Goal: Use online tool/utility: Utilize a website feature to perform a specific function

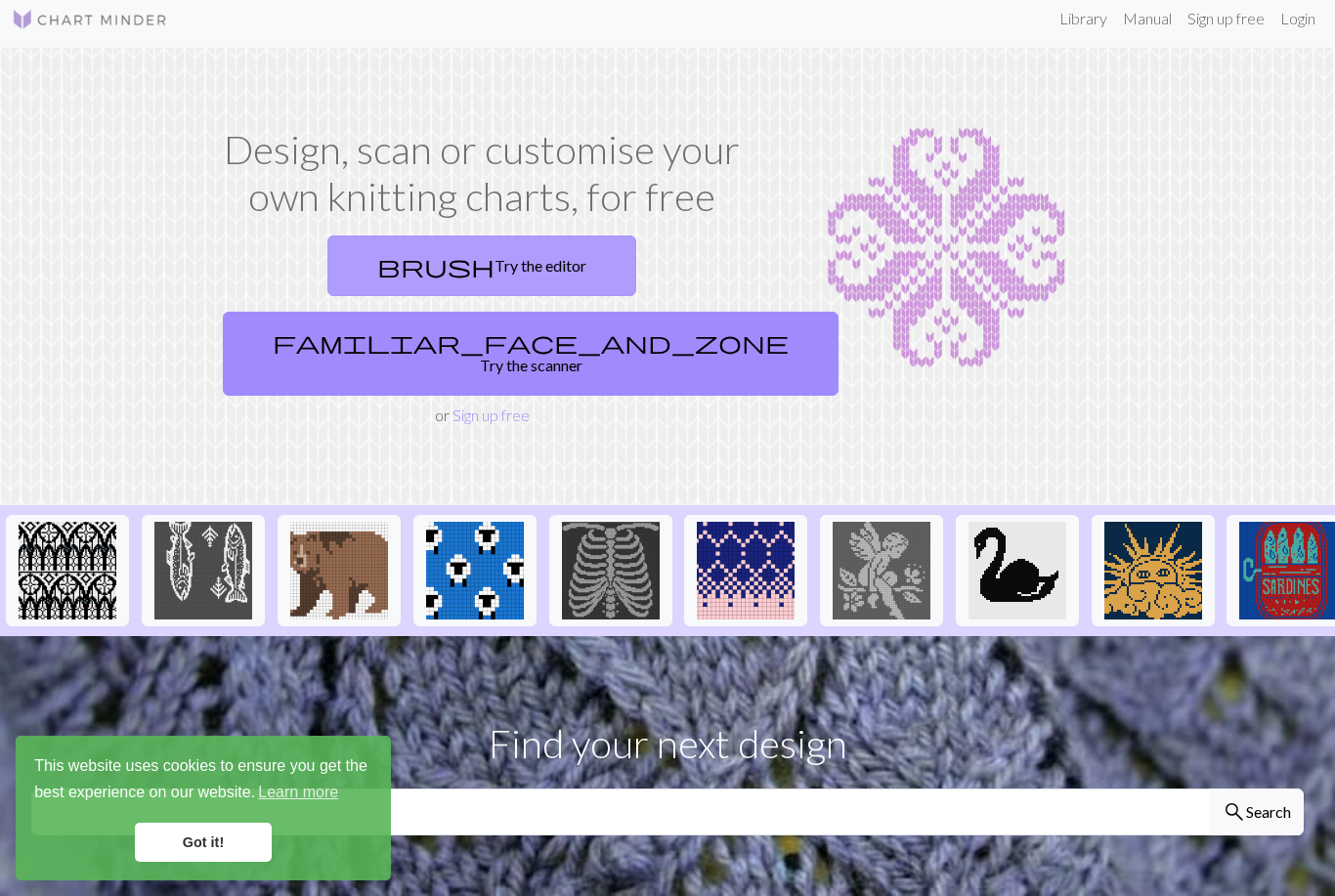
click at [352, 273] on link "brush Try the editor" at bounding box center [481, 265] width 308 height 61
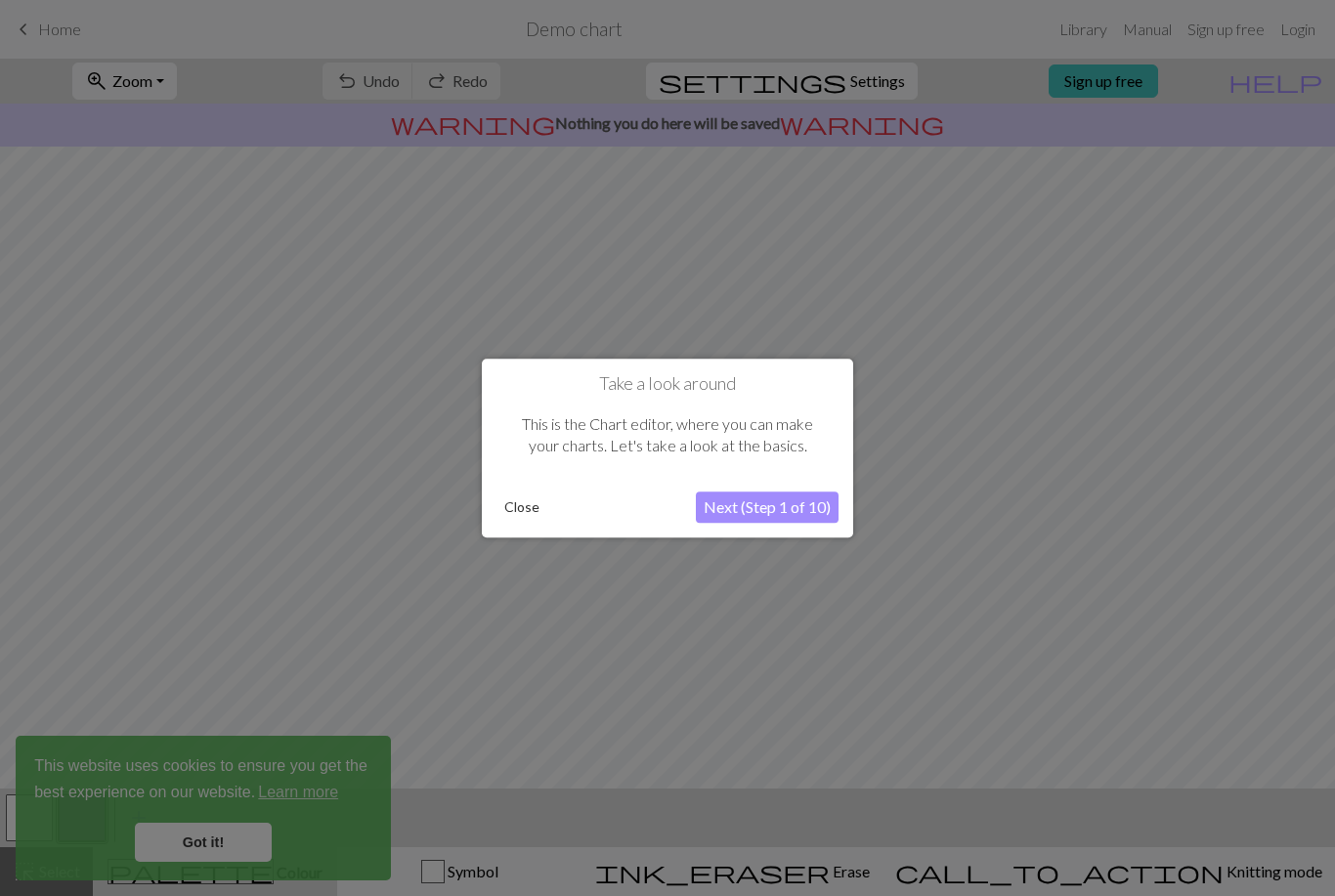
click at [753, 510] on button "Next (Step 1 of 10)" at bounding box center [766, 507] width 143 height 31
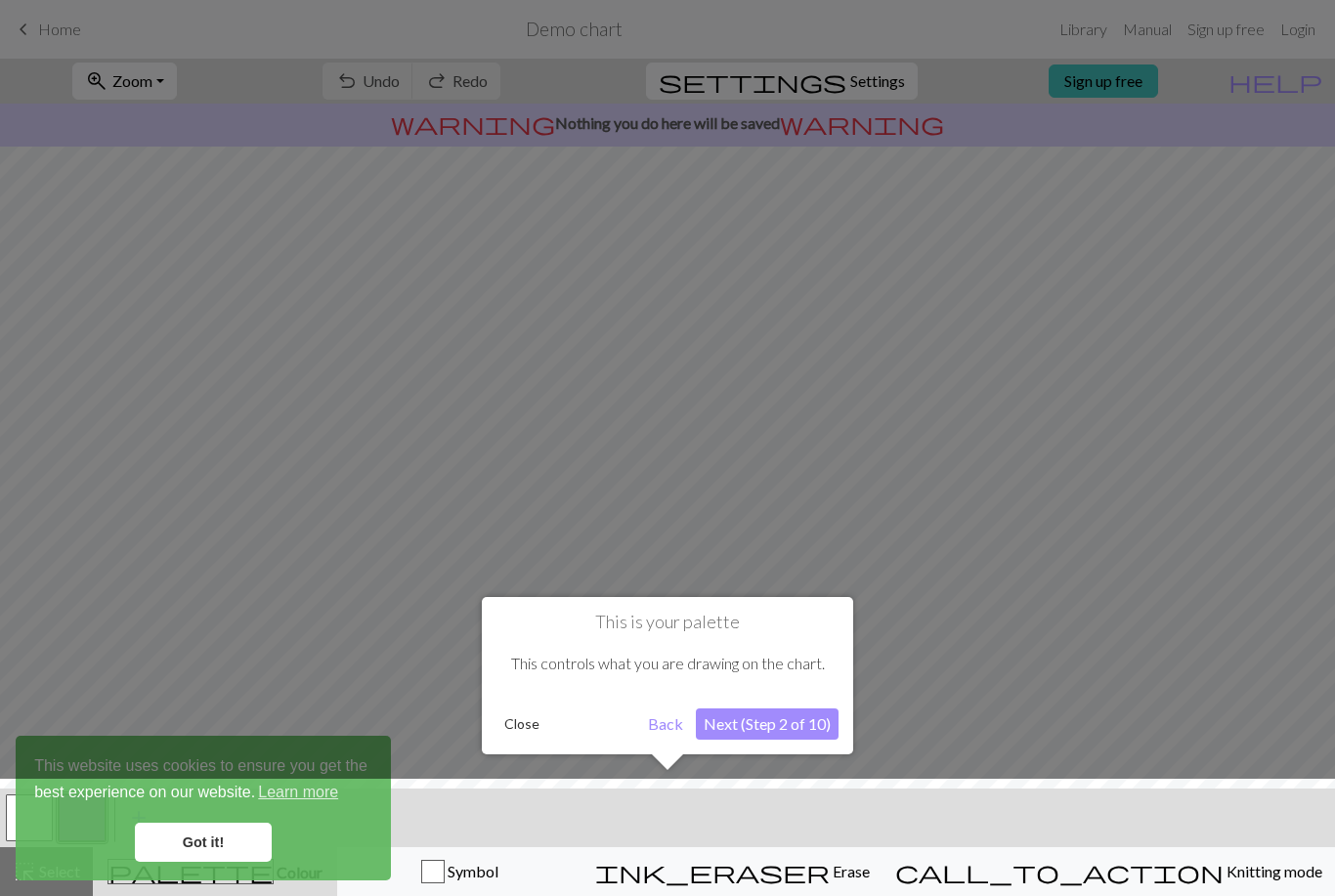
click at [734, 711] on button "Next (Step 2 of 10)" at bounding box center [766, 723] width 143 height 31
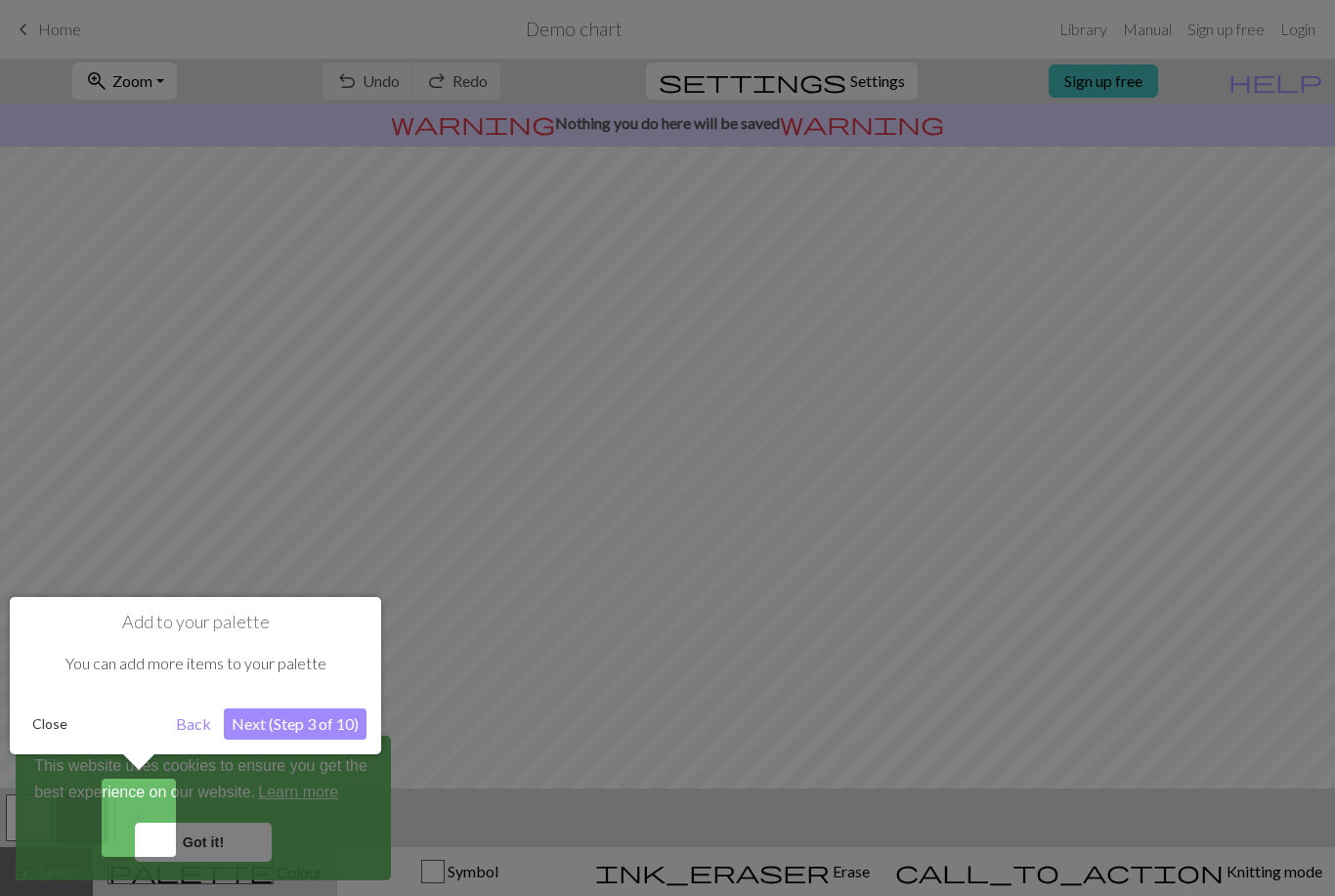
click at [315, 720] on button "Next (Step 3 of 10)" at bounding box center [294, 723] width 143 height 31
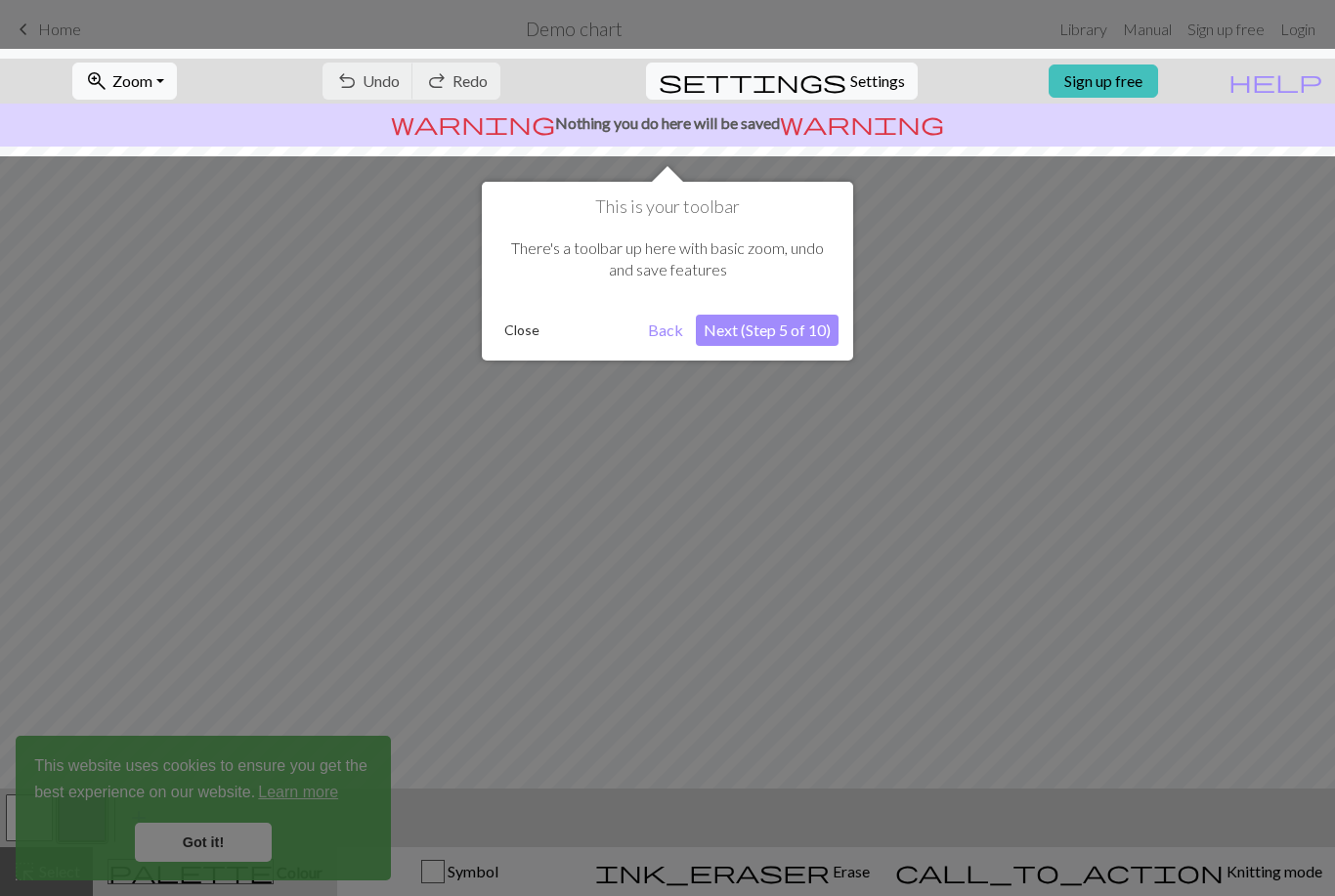
click at [741, 293] on div "There's a toolbar up here with basic zoom, undo and save features" at bounding box center [668, 258] width 342 height 83
click at [741, 312] on div "This is your toolbar There's a toolbar up here with basic zoom, undo and save f…" at bounding box center [668, 270] width 371 height 179
click at [752, 339] on button "Next (Step 5 of 10)" at bounding box center [766, 329] width 143 height 31
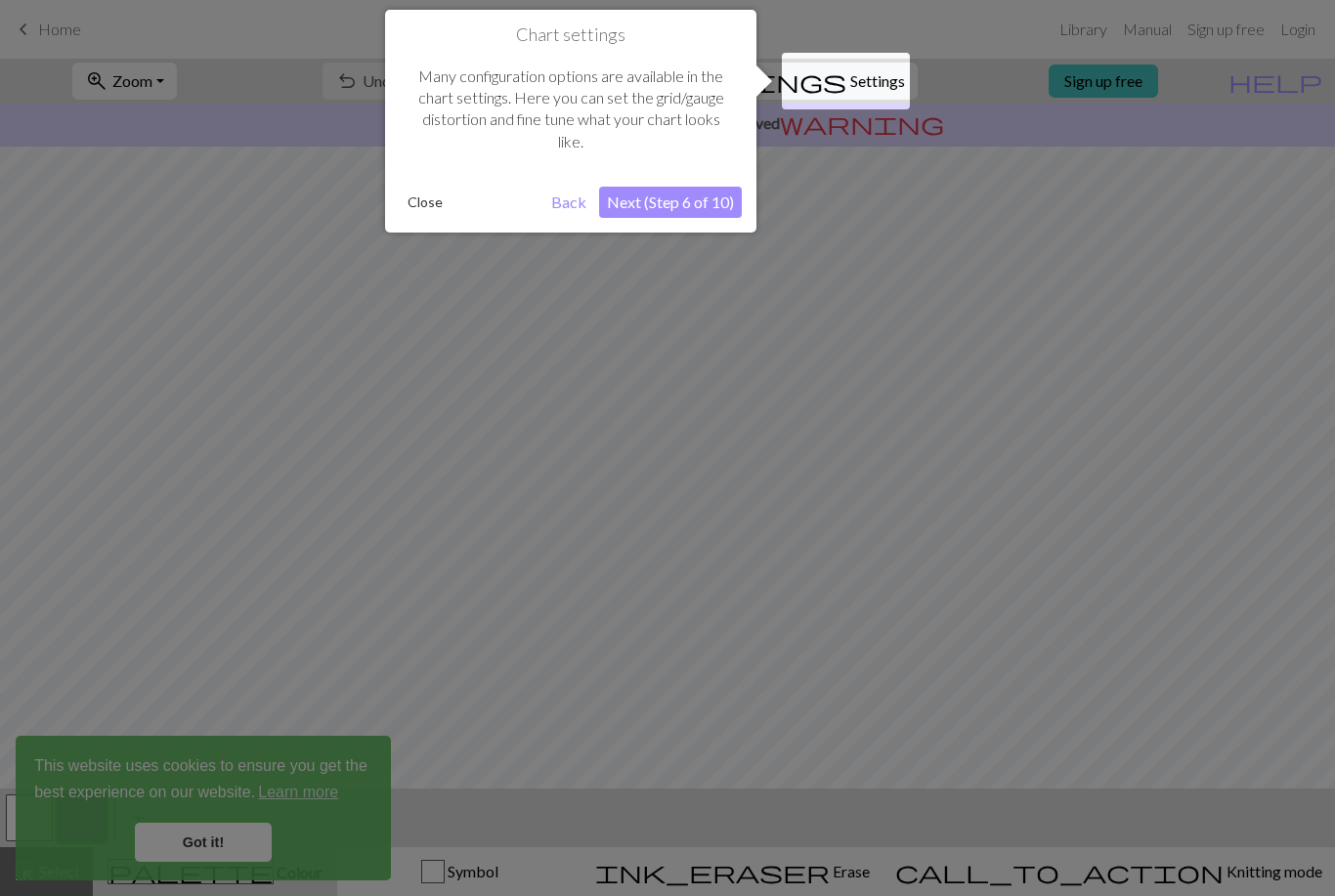
click at [679, 207] on button "Next (Step 6 of 10)" at bounding box center [669, 202] width 143 height 31
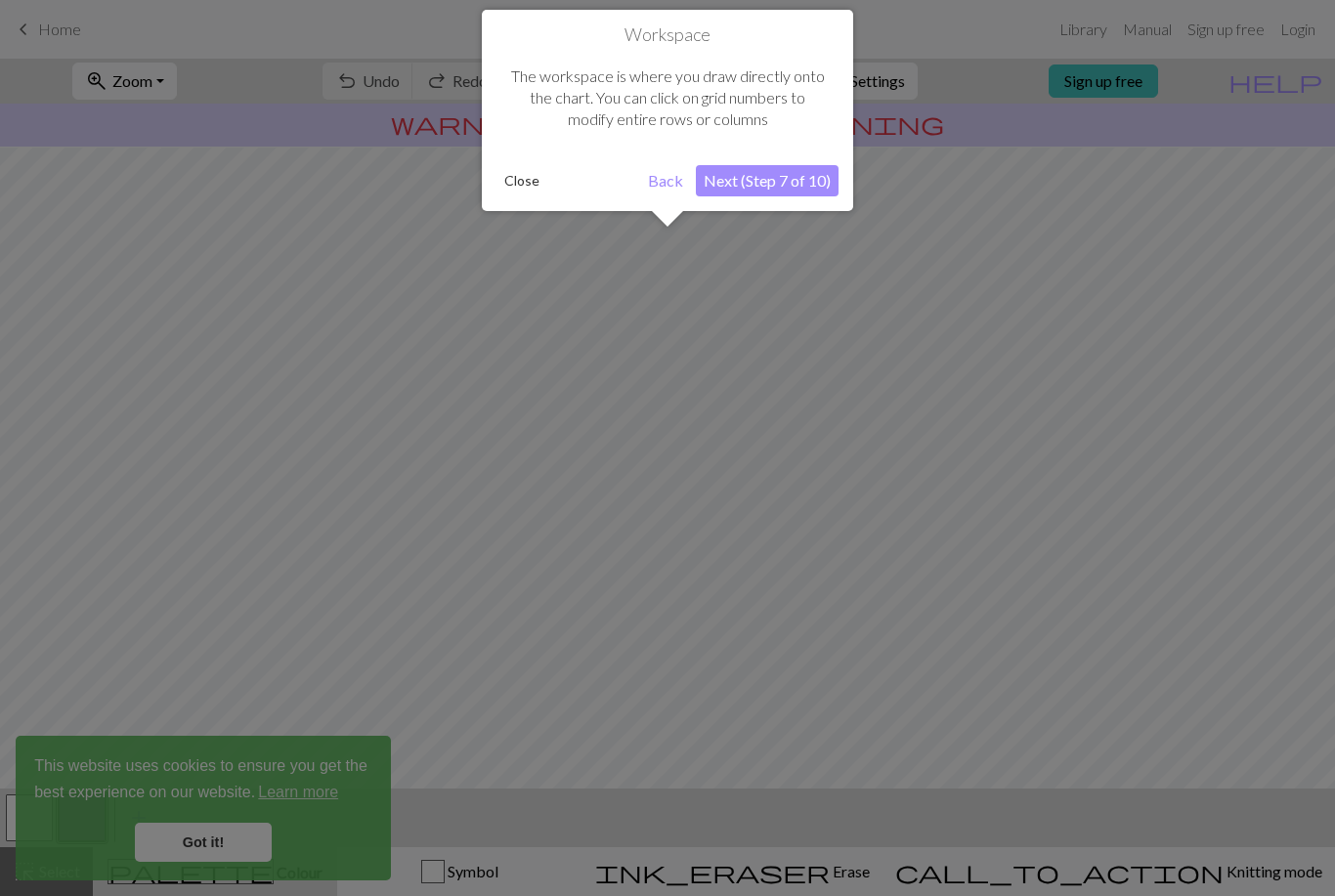
scroll to position [71, 0]
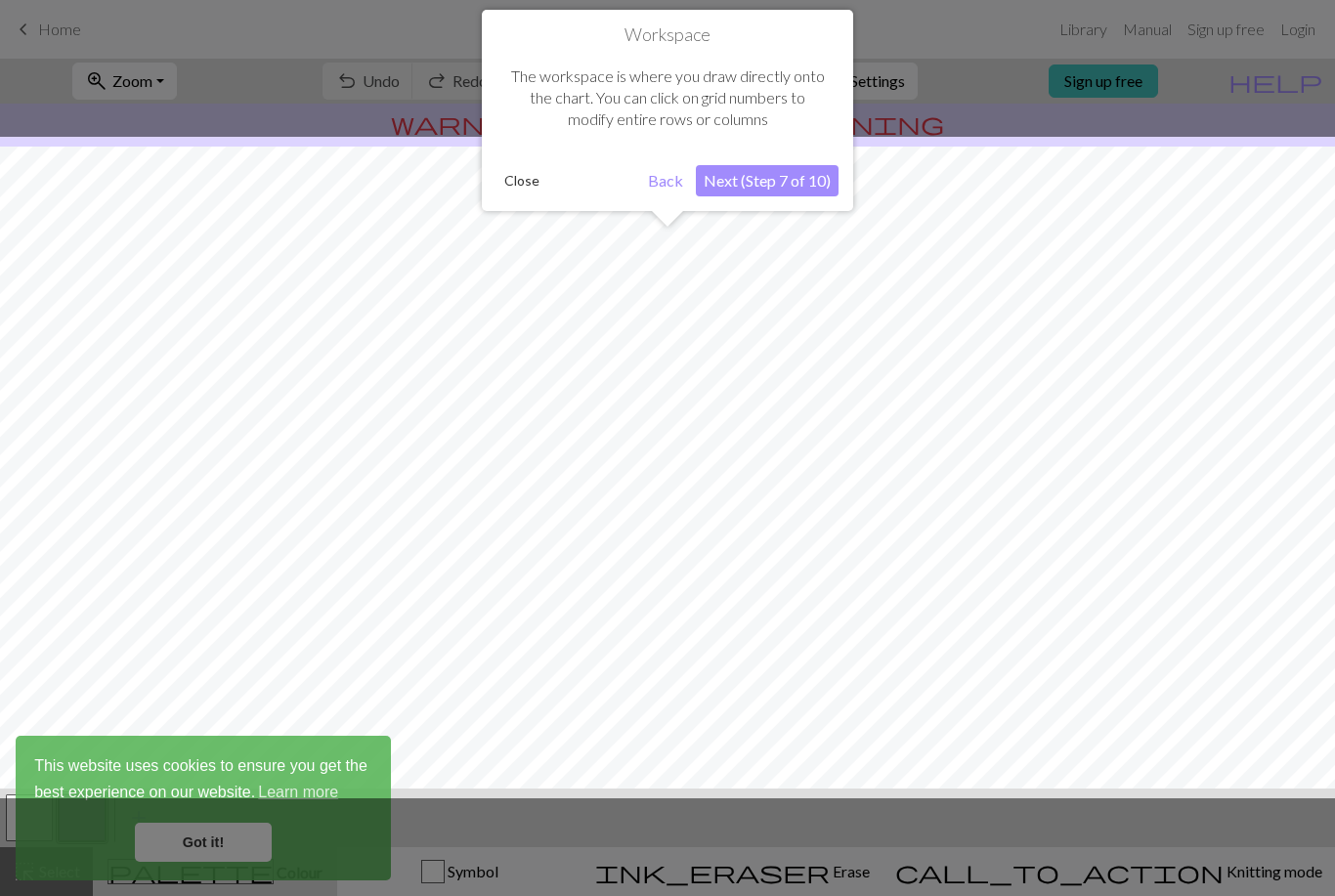
click at [745, 187] on button "Next (Step 7 of 10)" at bounding box center [766, 181] width 143 height 31
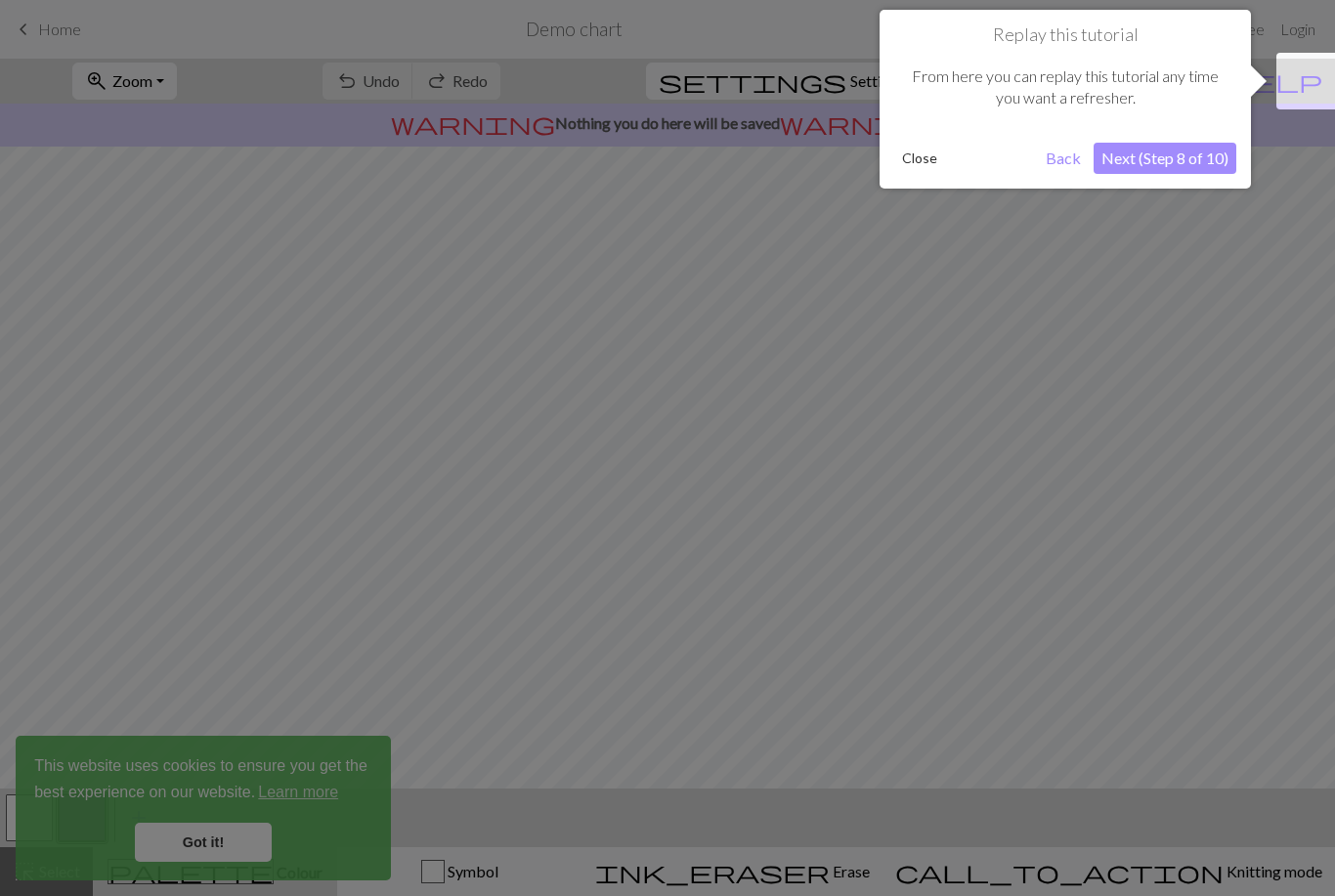
click at [1147, 167] on button "Next (Step 8 of 10)" at bounding box center [1164, 158] width 143 height 31
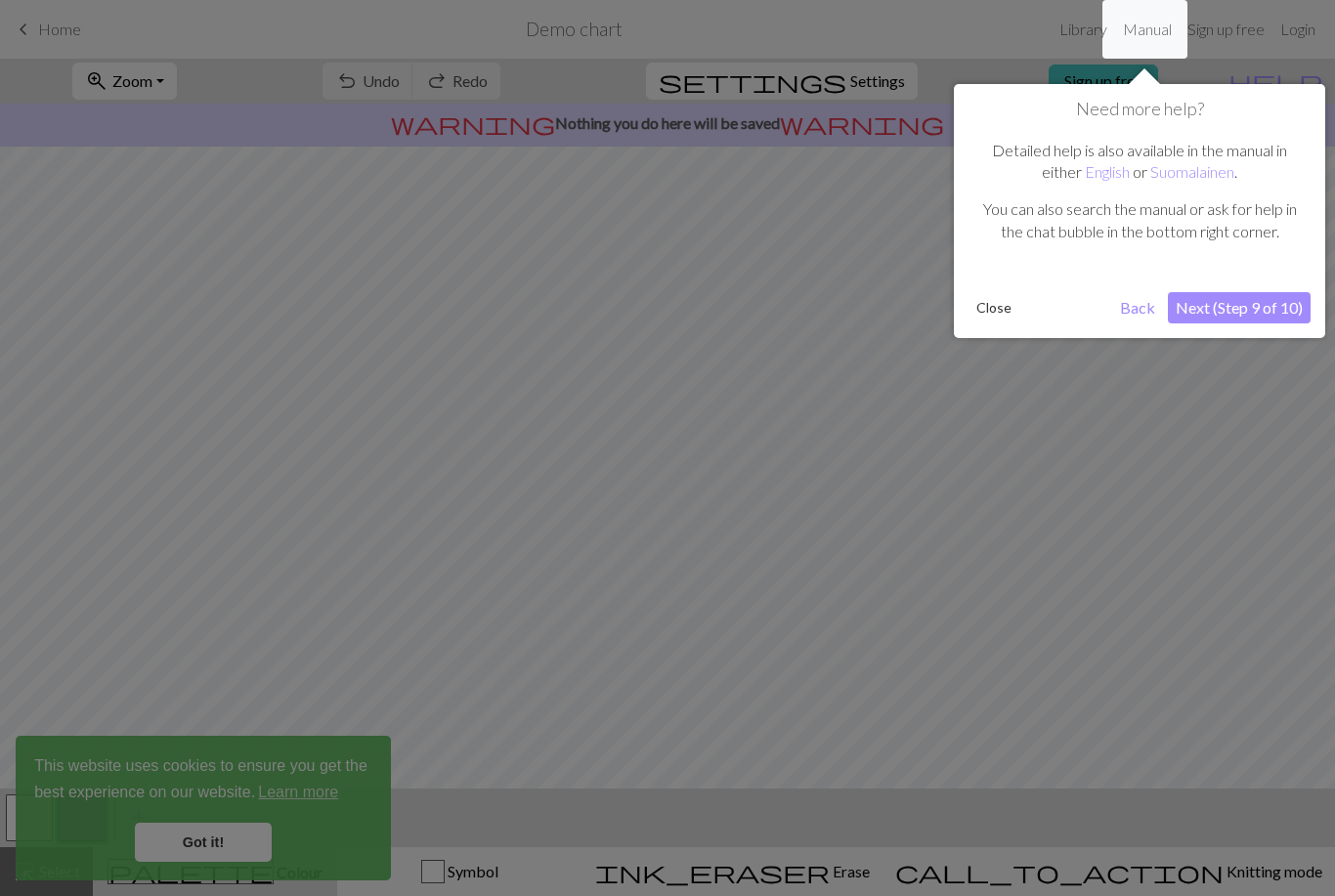
click at [1192, 308] on button "Next (Step 9 of 10)" at bounding box center [1238, 307] width 143 height 31
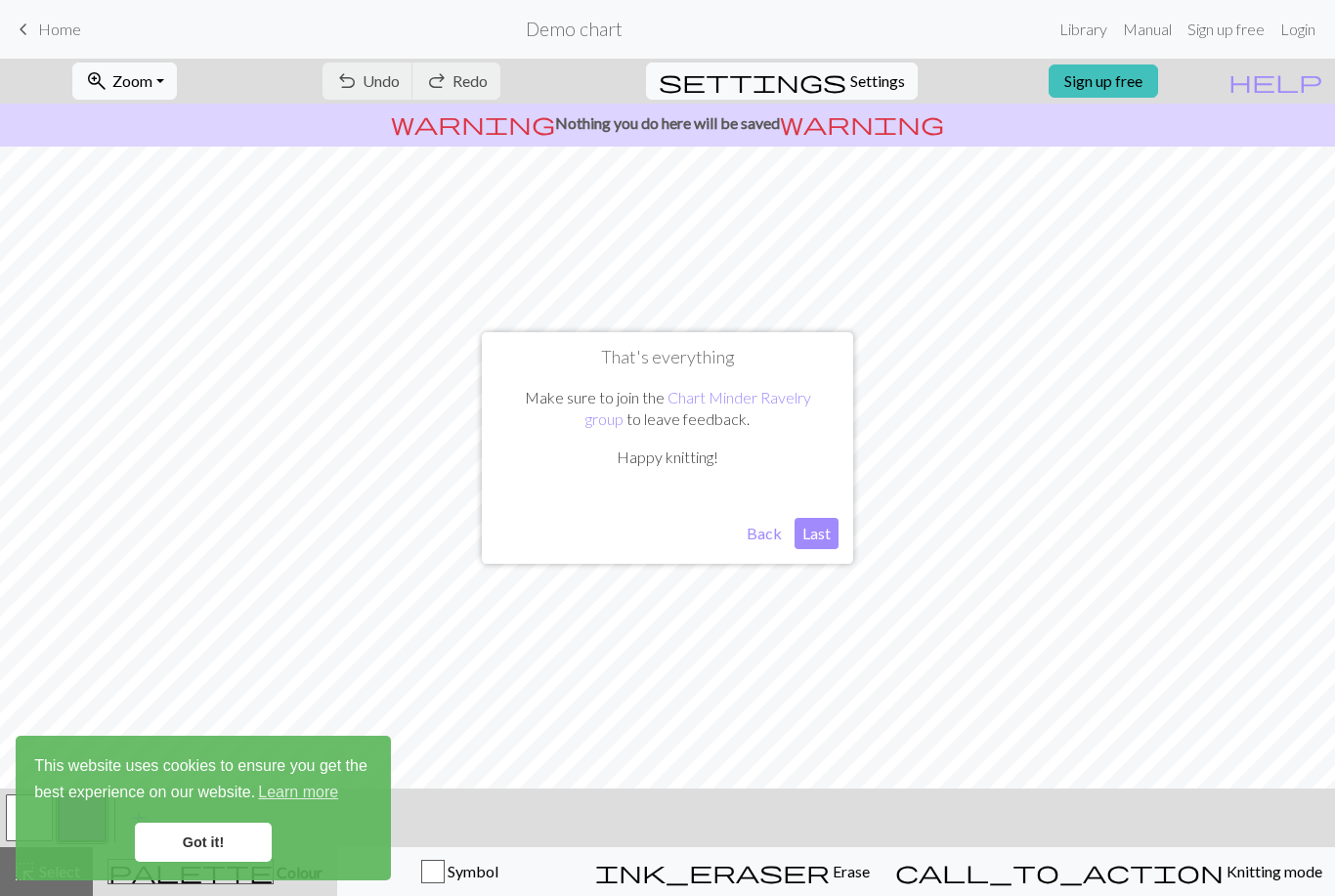
click at [826, 539] on button "Last" at bounding box center [816, 533] width 44 height 31
click at [185, 841] on link "Got it!" at bounding box center [203, 842] width 137 height 39
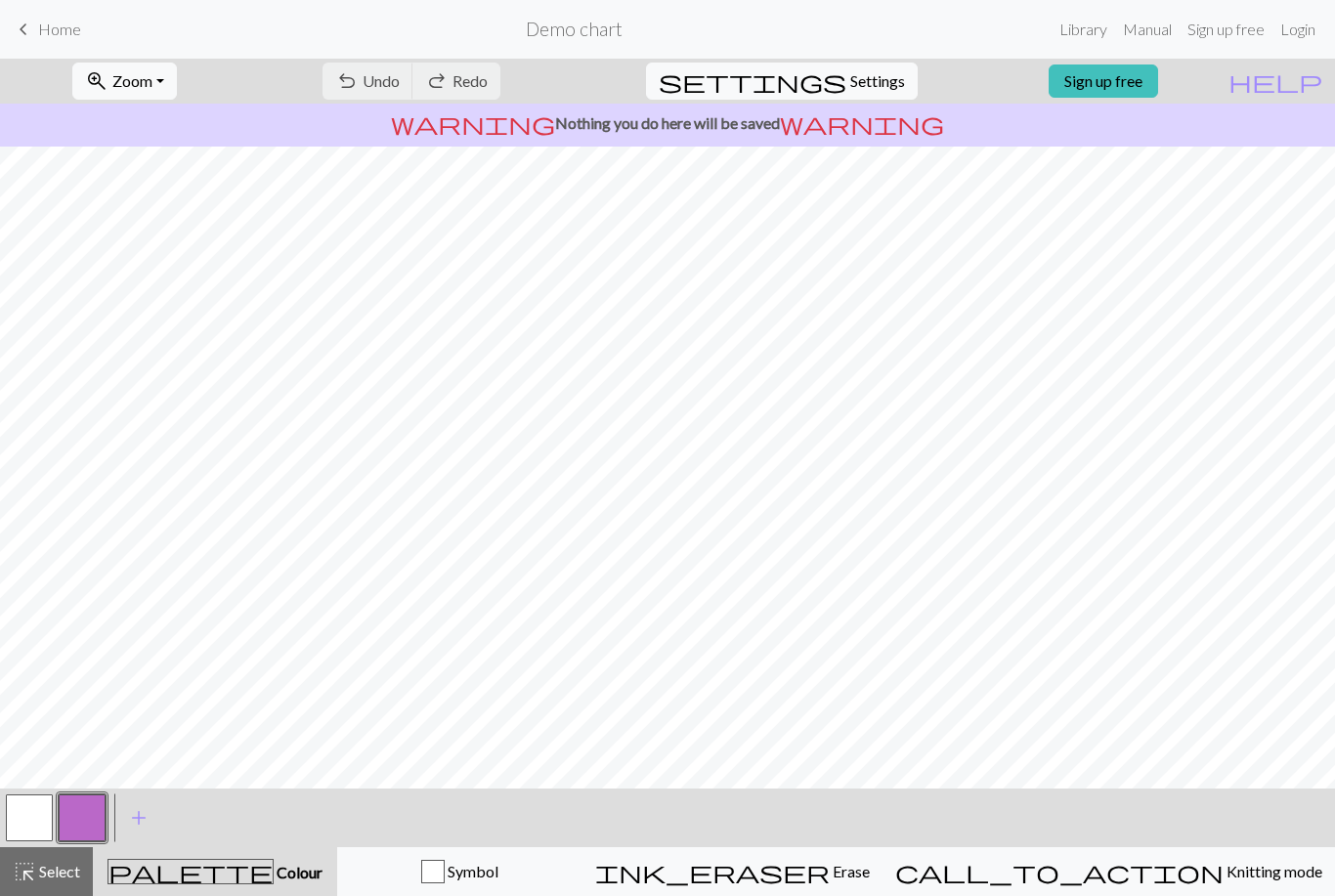
click at [474, 80] on div "undo Undo Undo redo Redo Redo" at bounding box center [412, 81] width 208 height 45
click at [476, 80] on div "undo Undo Undo redo Redo Redo" at bounding box center [412, 81] width 208 height 45
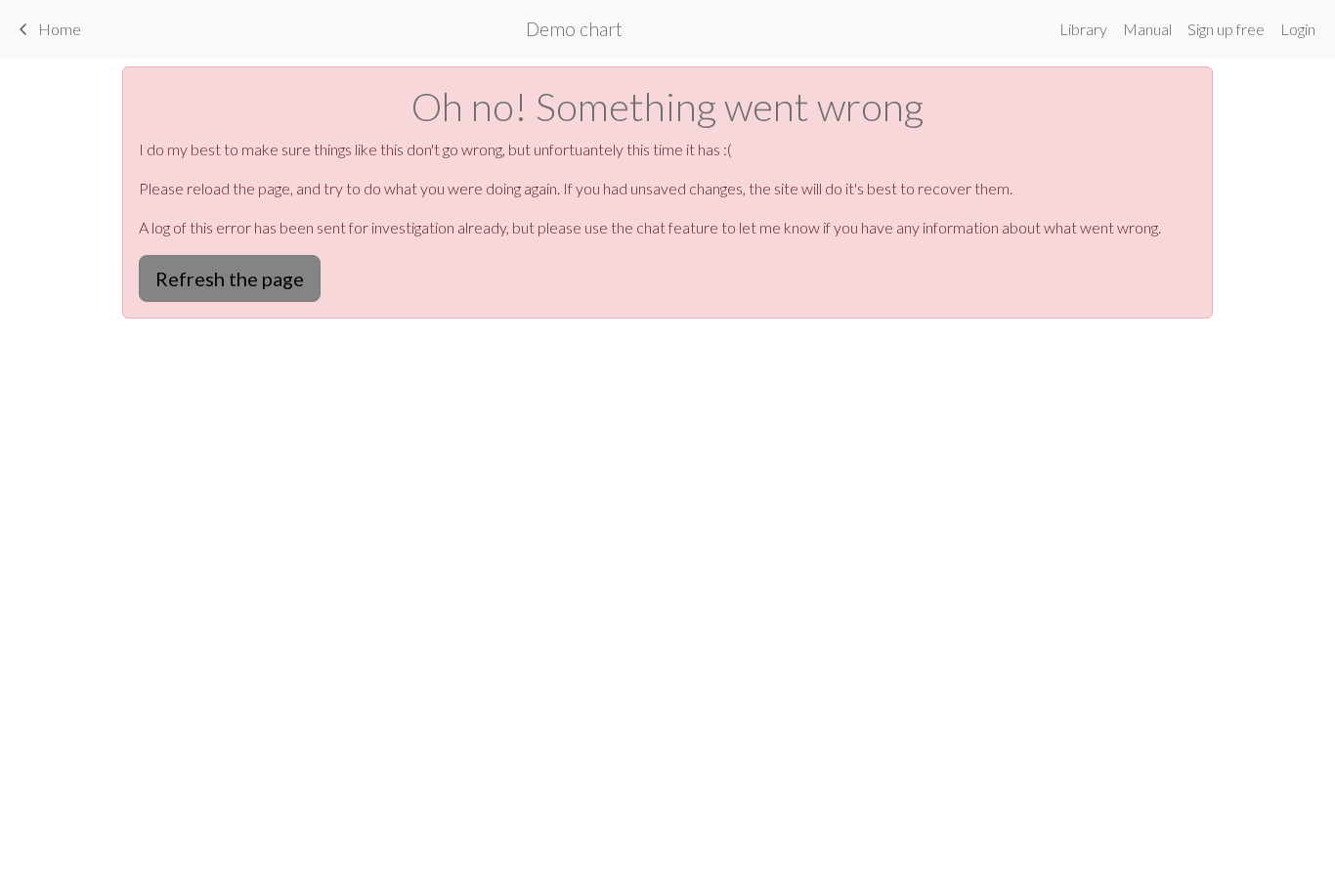
click at [266, 266] on button "Refresh the page" at bounding box center [229, 278] width 182 height 47
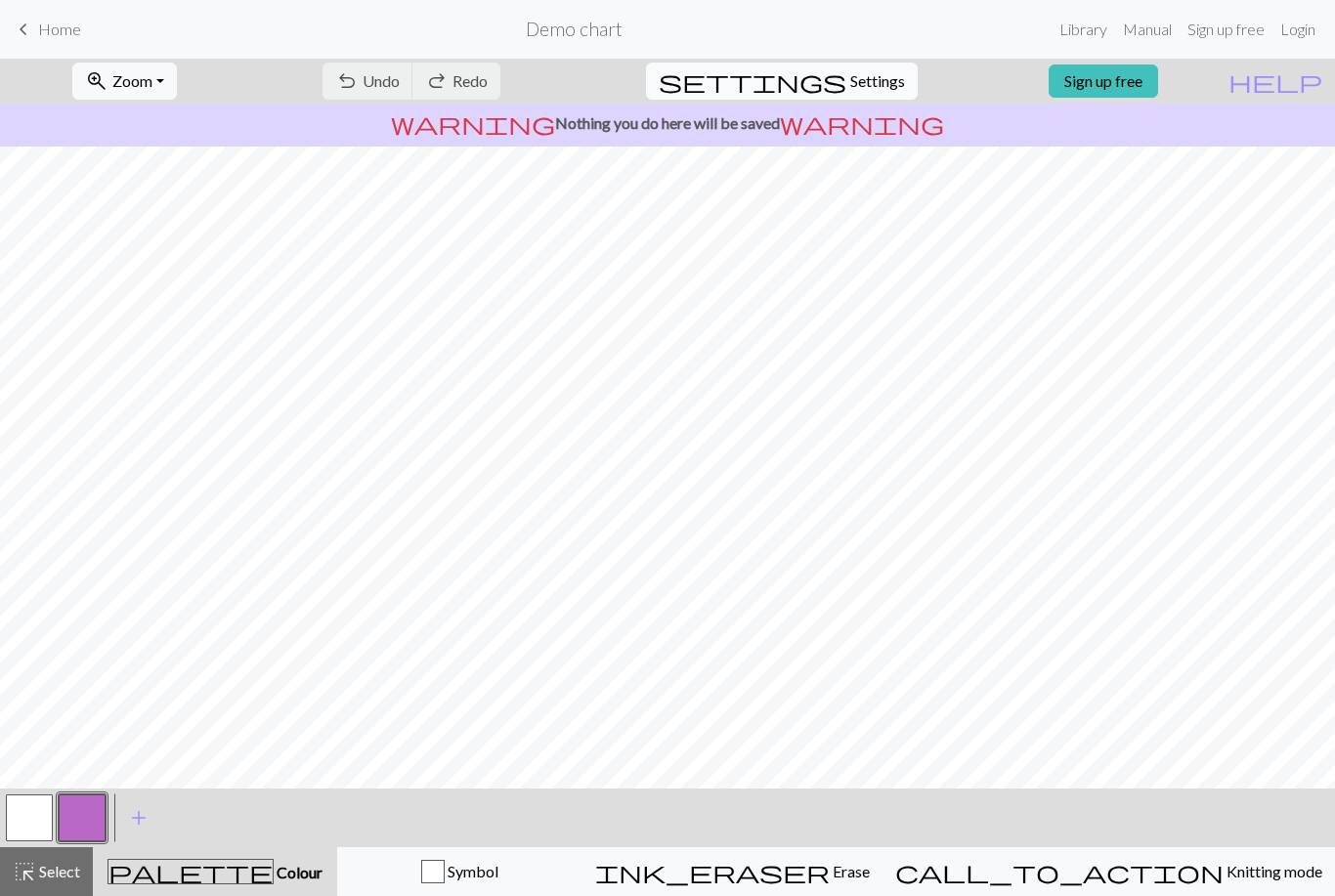
click at [876, 76] on span "Settings" at bounding box center [877, 82] width 55 height 24
select select "aran"
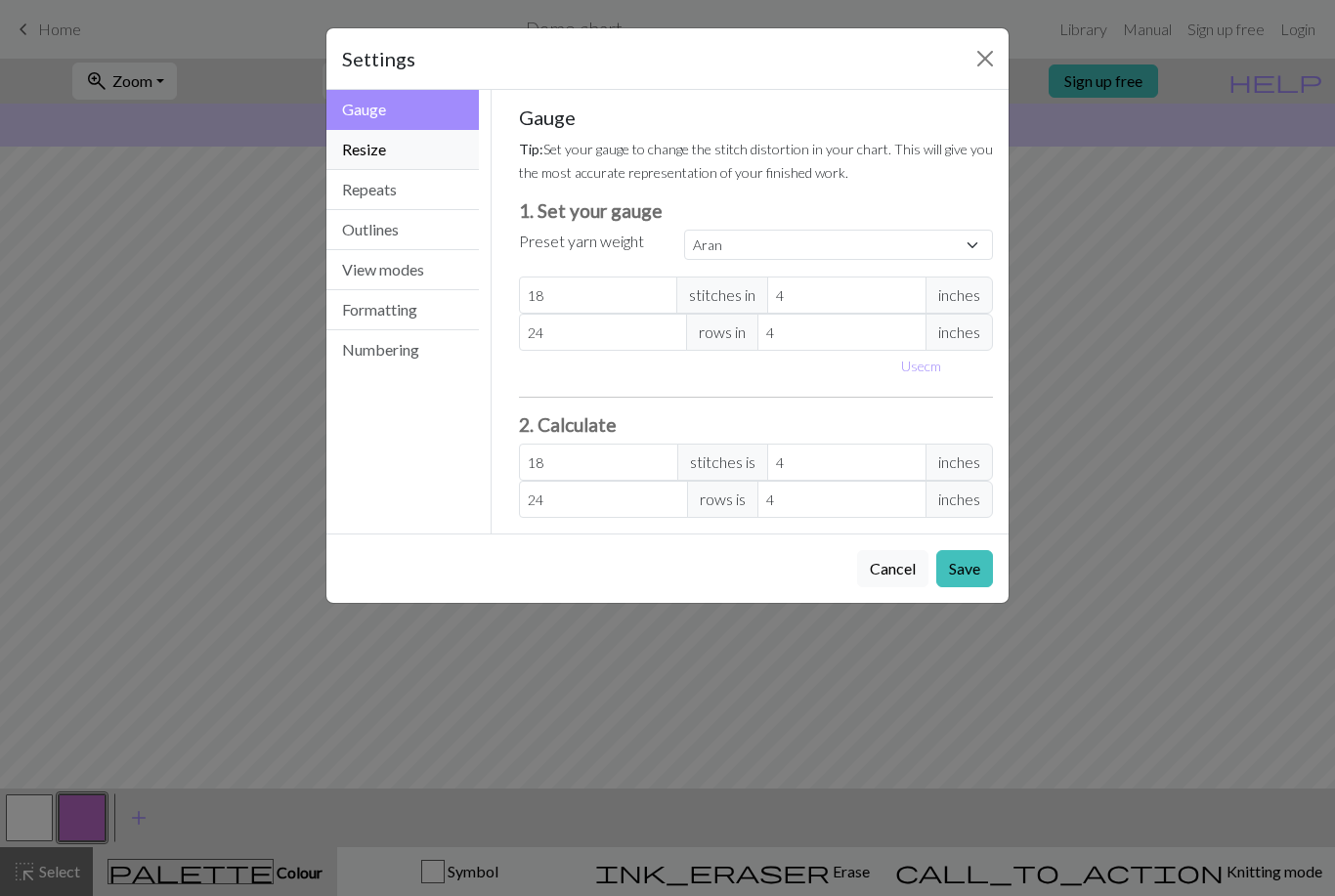
click at [411, 153] on button "Resize" at bounding box center [402, 150] width 153 height 40
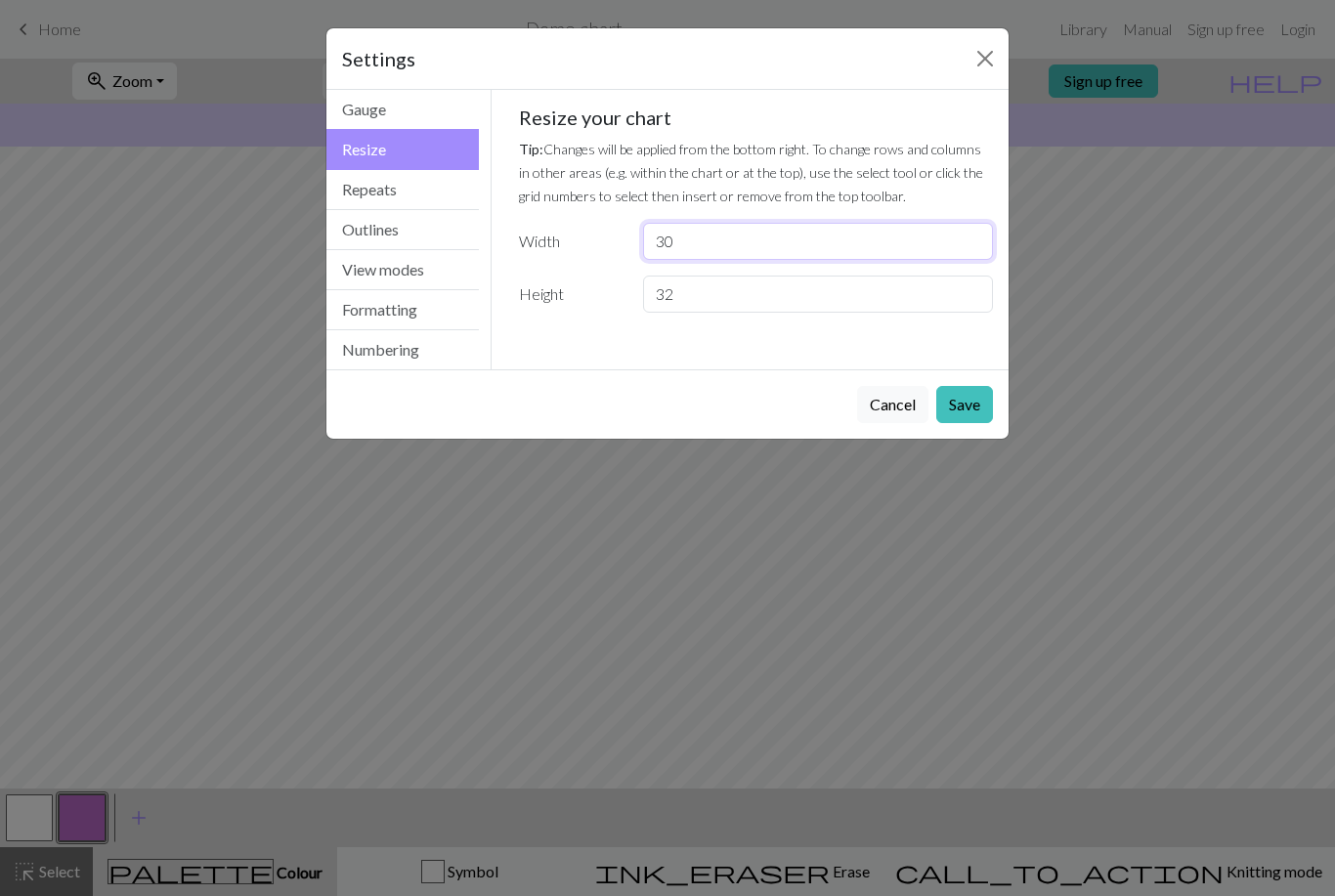
click at [795, 229] on input "30" at bounding box center [817, 240] width 350 height 37
type input "3"
type input "55"
click at [752, 296] on input "32" at bounding box center [817, 293] width 350 height 37
type input "3"
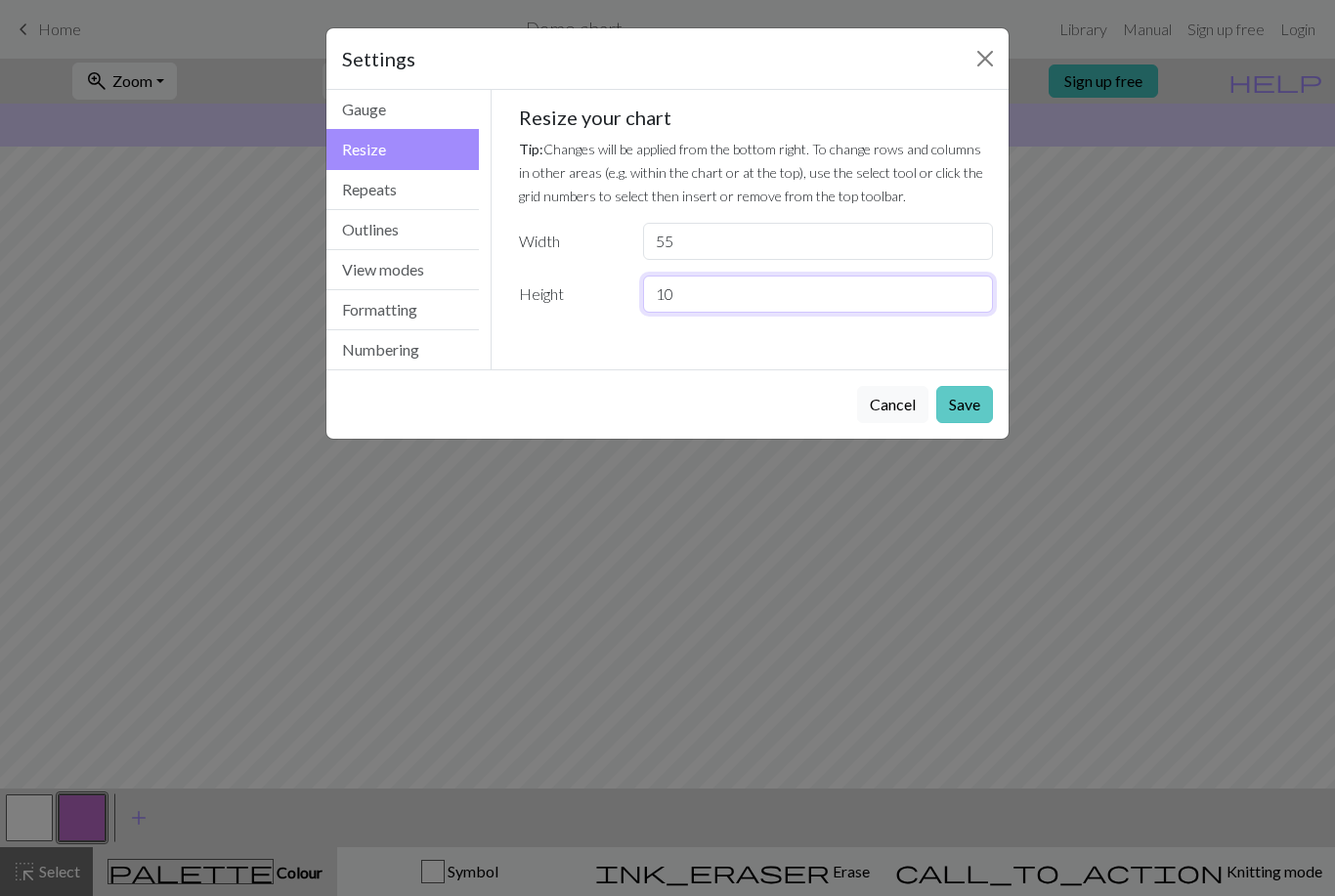
type input "10"
click at [958, 420] on button "Save" at bounding box center [964, 404] width 57 height 37
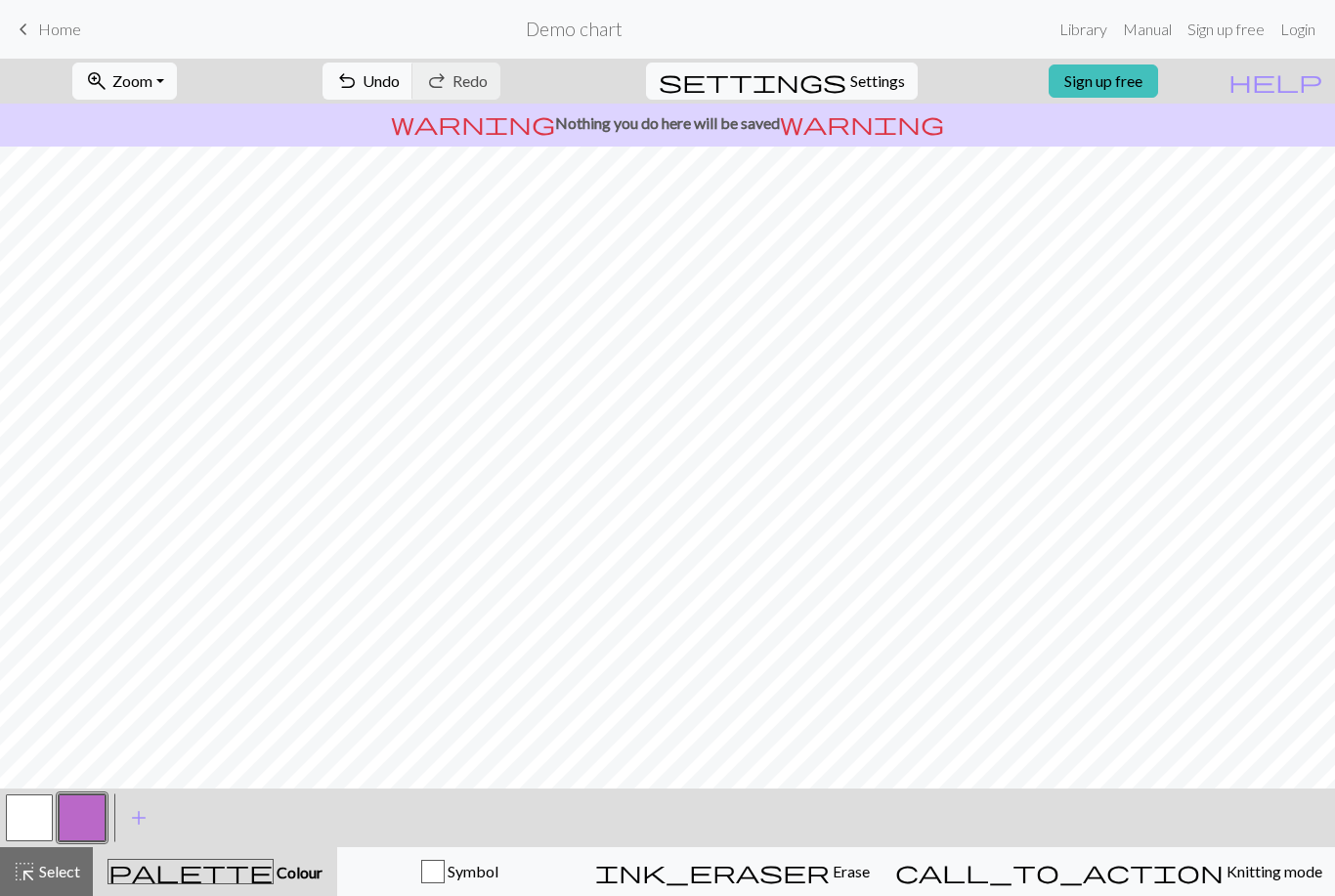
click at [0, 821] on div "< > add Add a colour" at bounding box center [668, 817] width 1335 height 59
click at [35, 821] on button "button" at bounding box center [29, 817] width 47 height 47
click at [91, 812] on button "button" at bounding box center [82, 817] width 47 height 47
click at [226, 881] on span "palette" at bounding box center [191, 871] width 165 height 27
click at [445, 866] on div "button" at bounding box center [433, 872] width 24 height 24
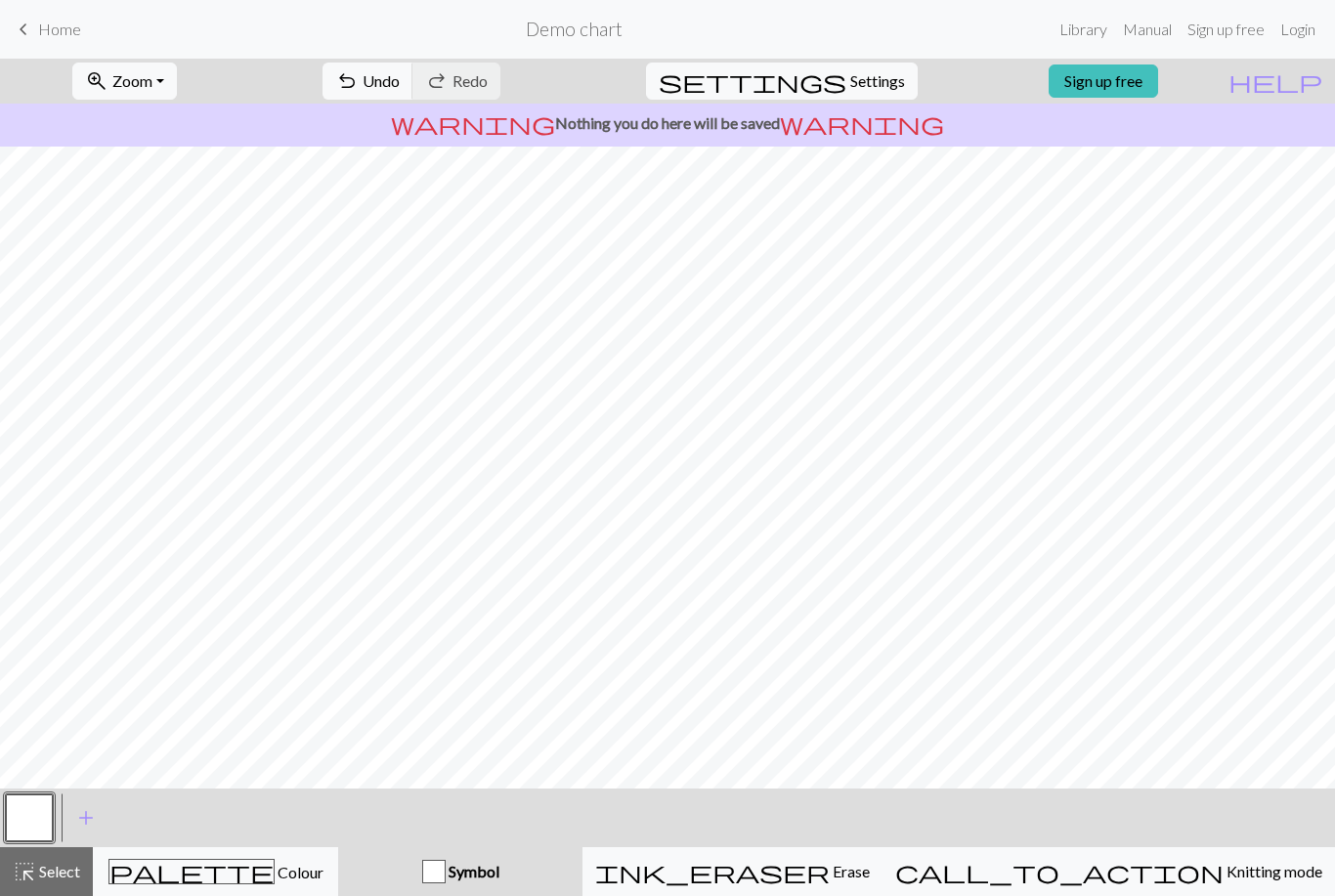
click at [446, 862] on div "button" at bounding box center [434, 872] width 24 height 24
click at [268, 886] on button "palette Colour Colour" at bounding box center [216, 871] width 245 height 49
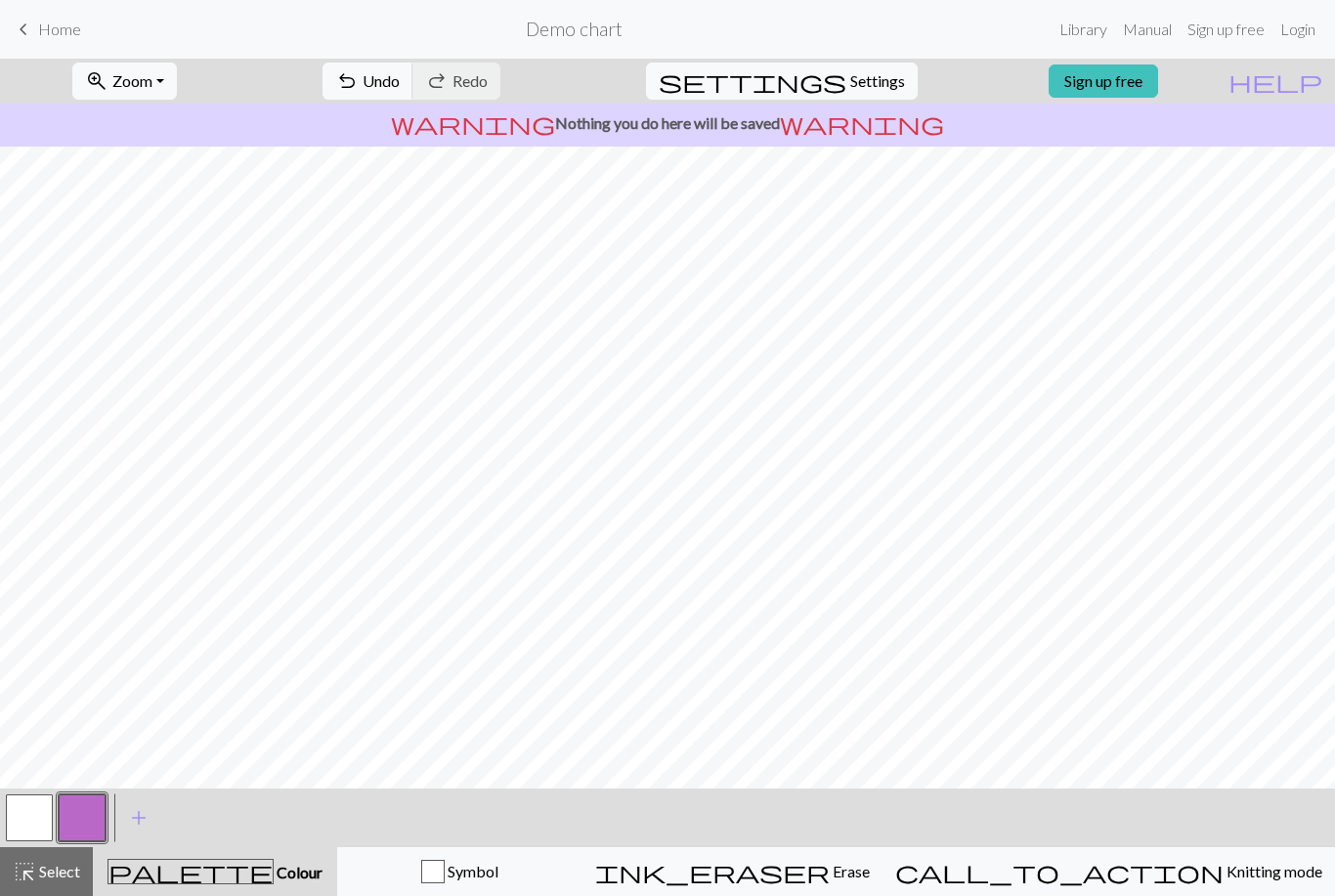
click at [93, 822] on button "button" at bounding box center [82, 817] width 47 height 47
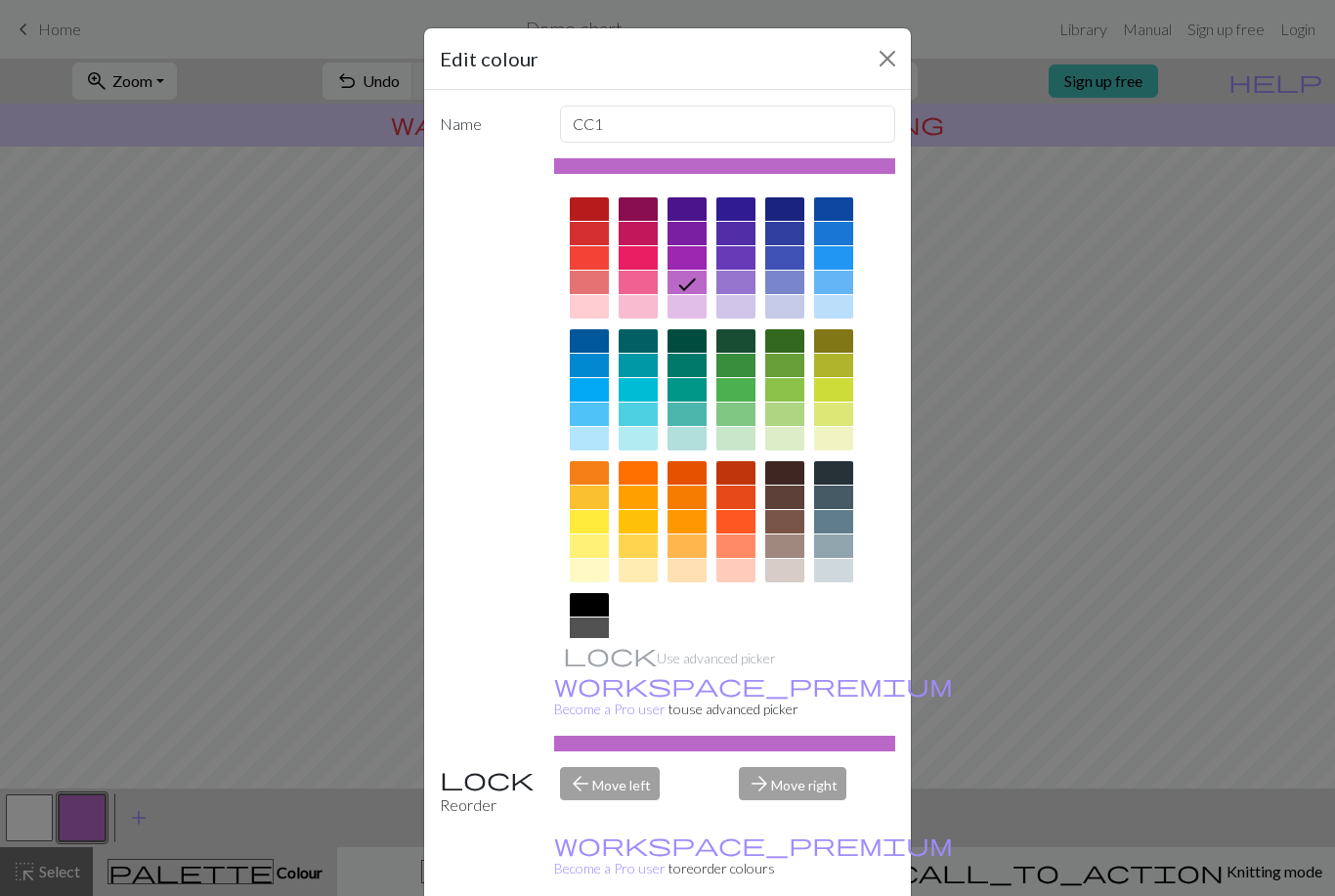
click at [109, 684] on div "Edit colour Name CC1 Use advanced picker workspace_premium Become a Pro user to…" at bounding box center [668, 448] width 1335 height 896
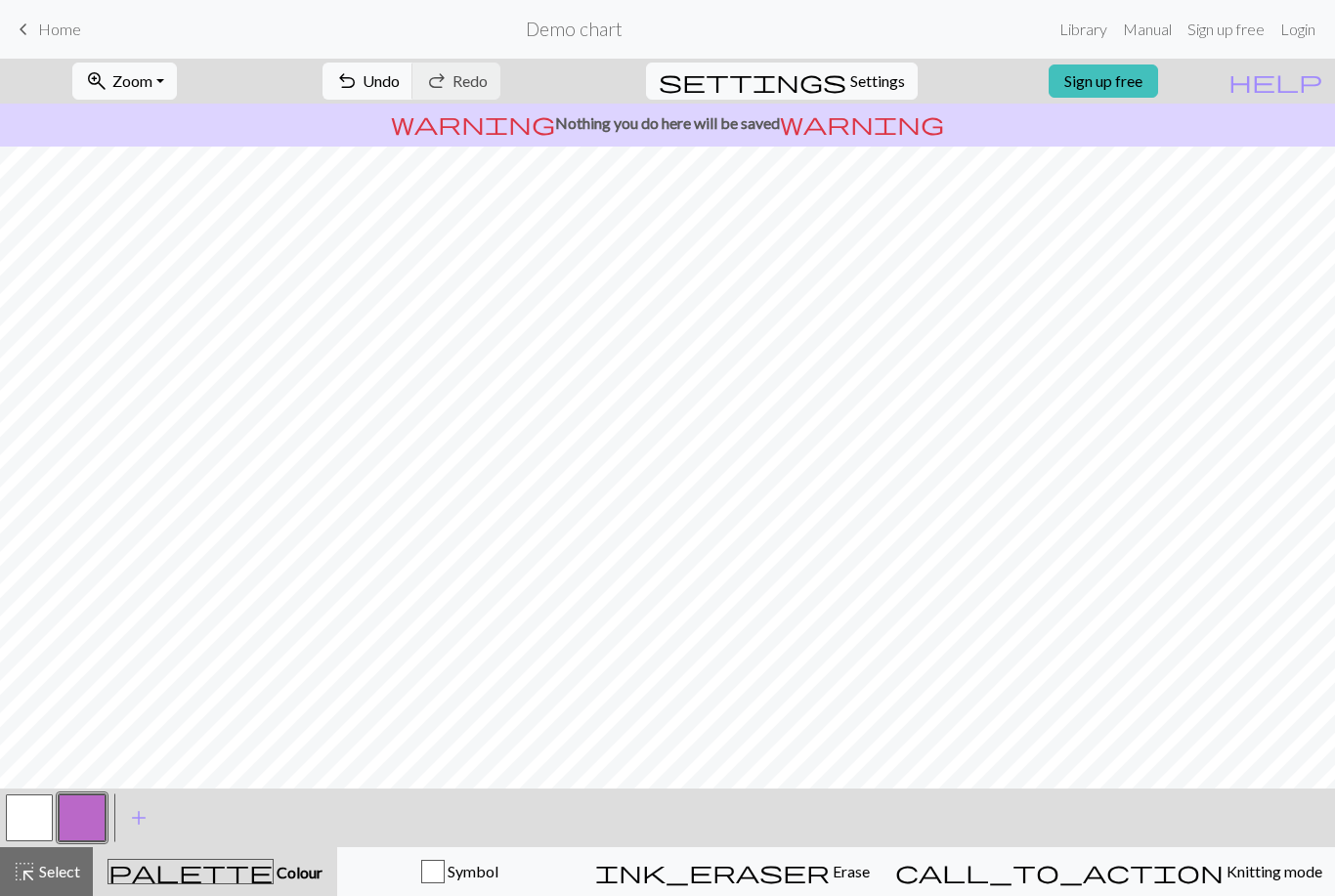
click at [17, 808] on button "button" at bounding box center [29, 817] width 47 height 47
click at [22, 812] on button "button" at bounding box center [29, 817] width 47 height 47
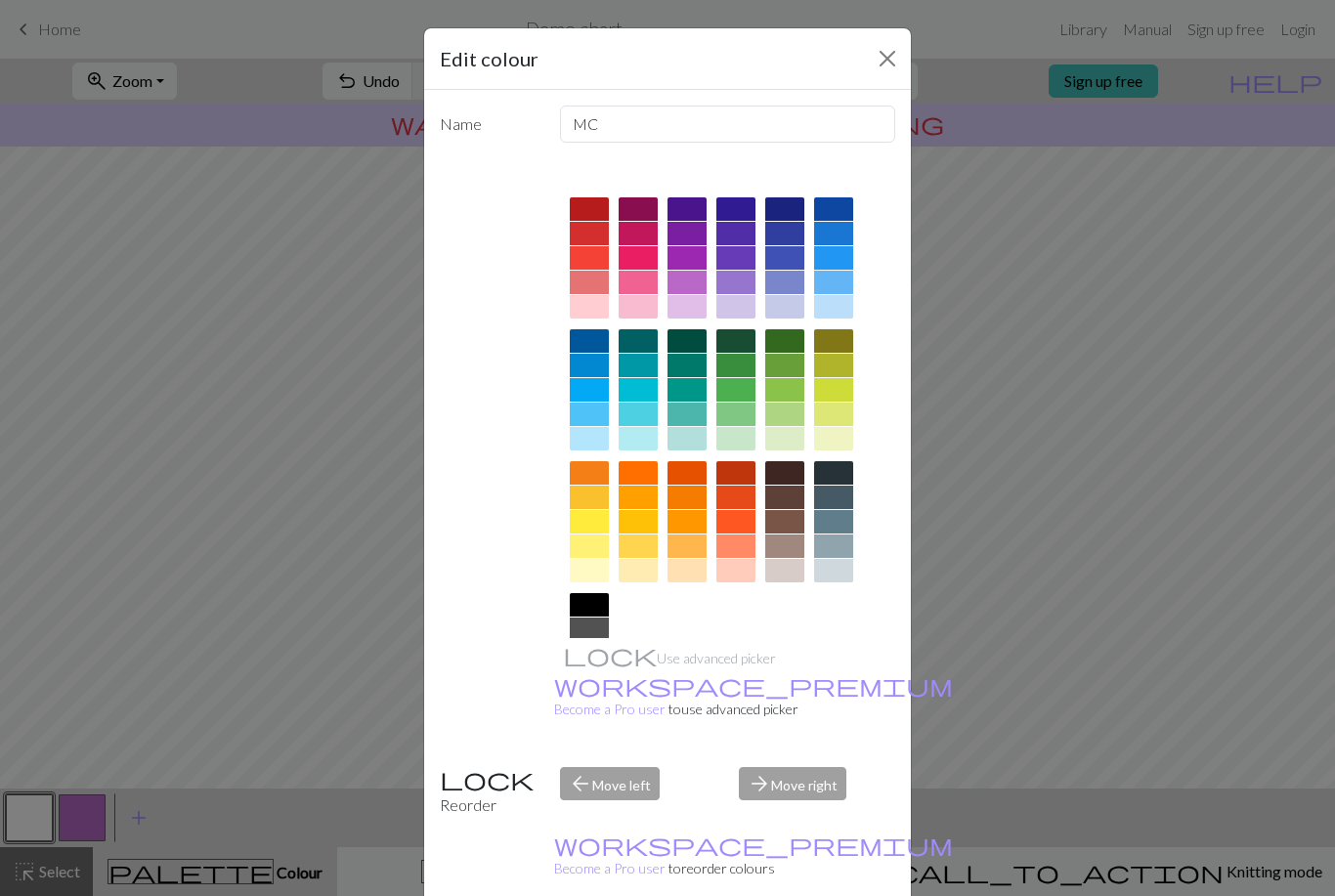
click at [828, 308] on div at bounding box center [833, 307] width 39 height 24
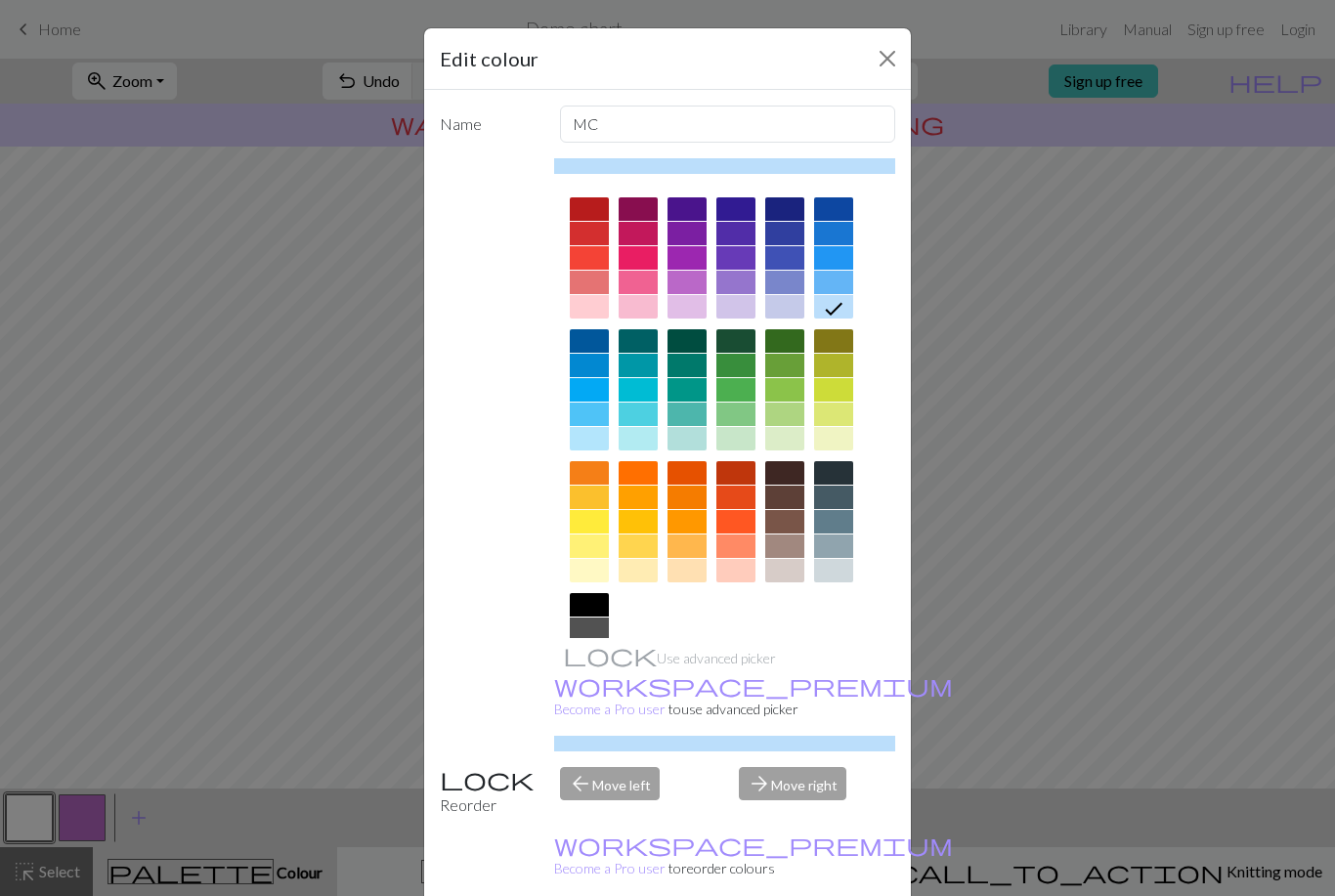
click at [877, 46] on button "Close" at bounding box center [887, 58] width 31 height 31
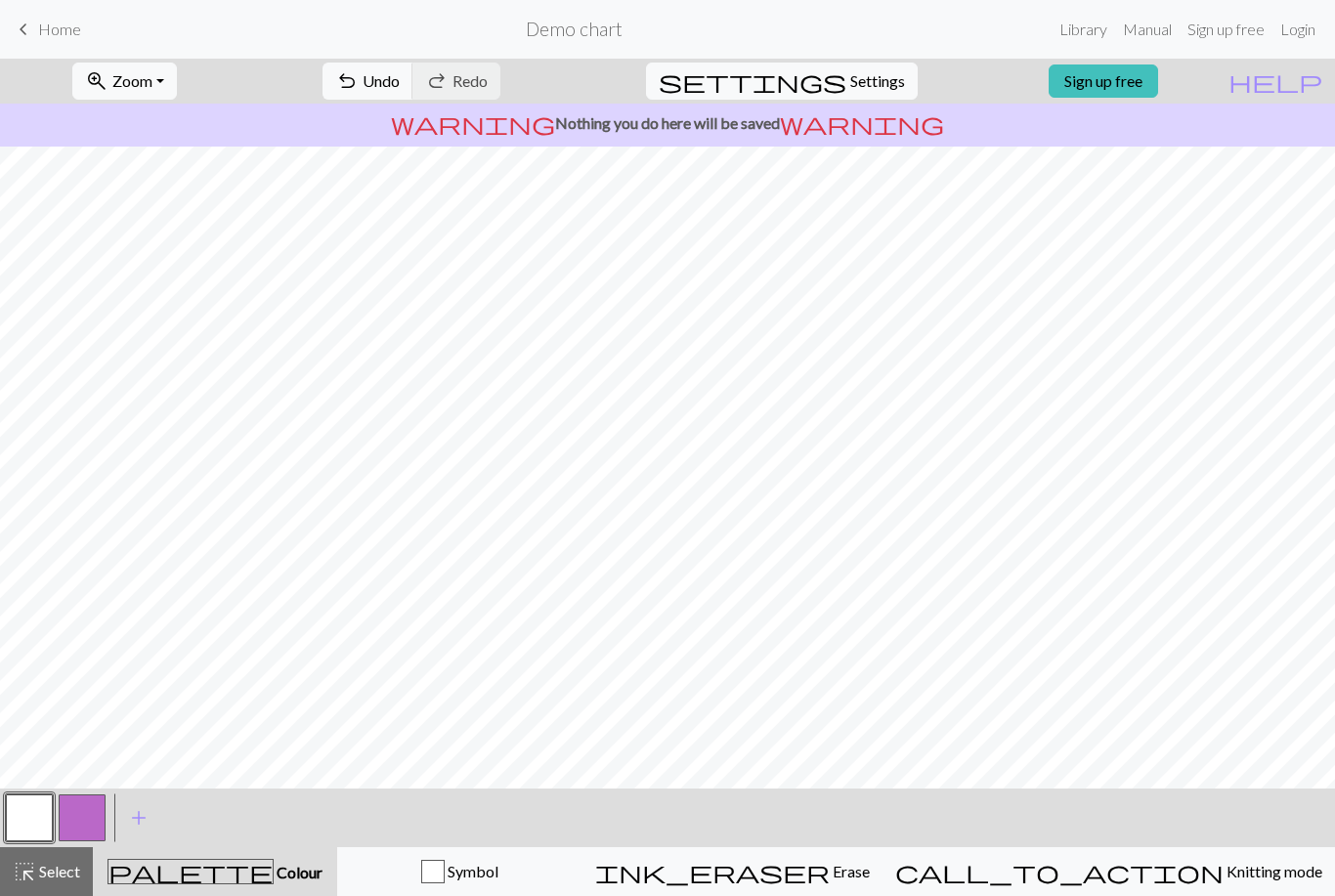
click at [31, 809] on button "button" at bounding box center [29, 817] width 47 height 47
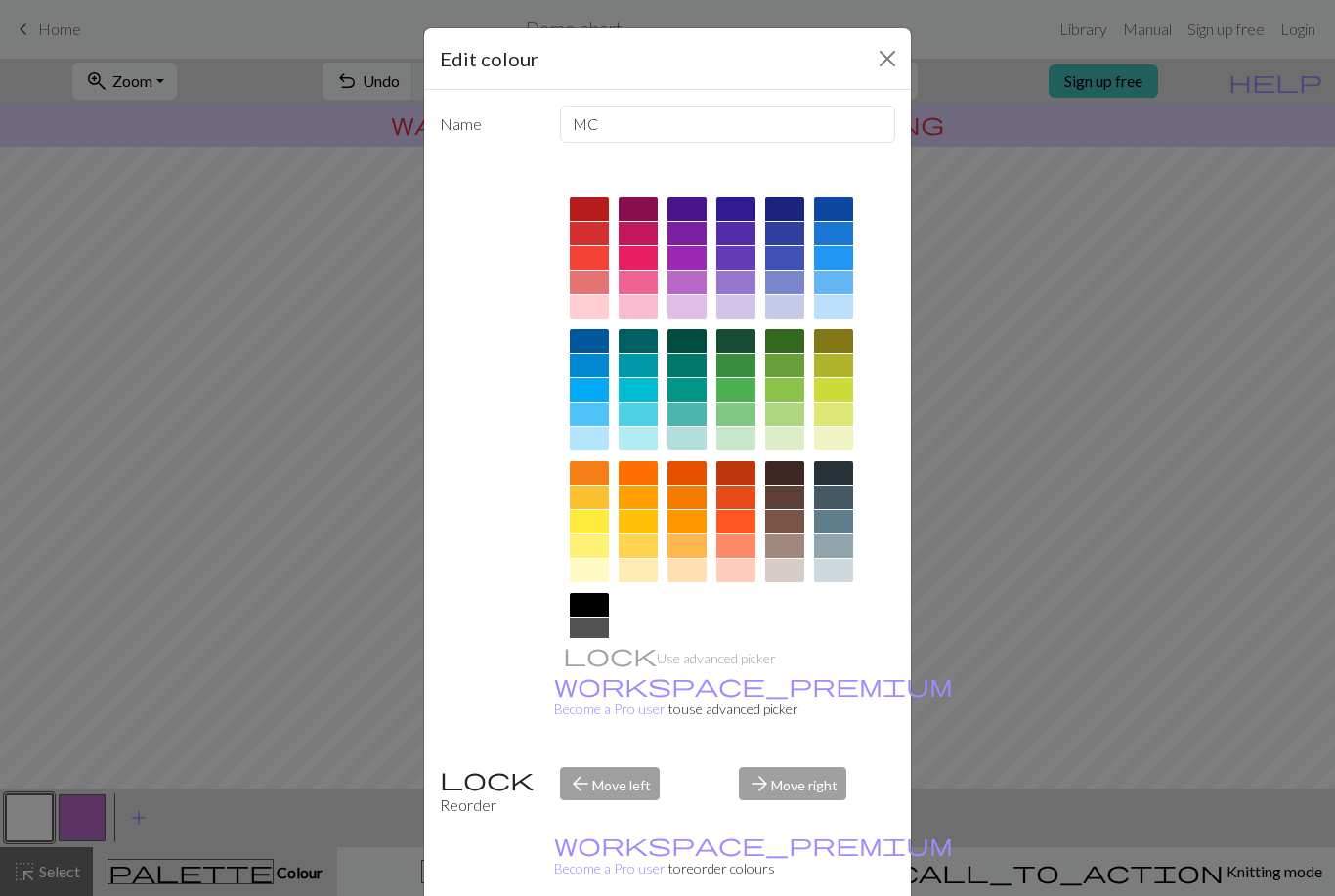
click at [826, 308] on div at bounding box center [833, 307] width 39 height 24
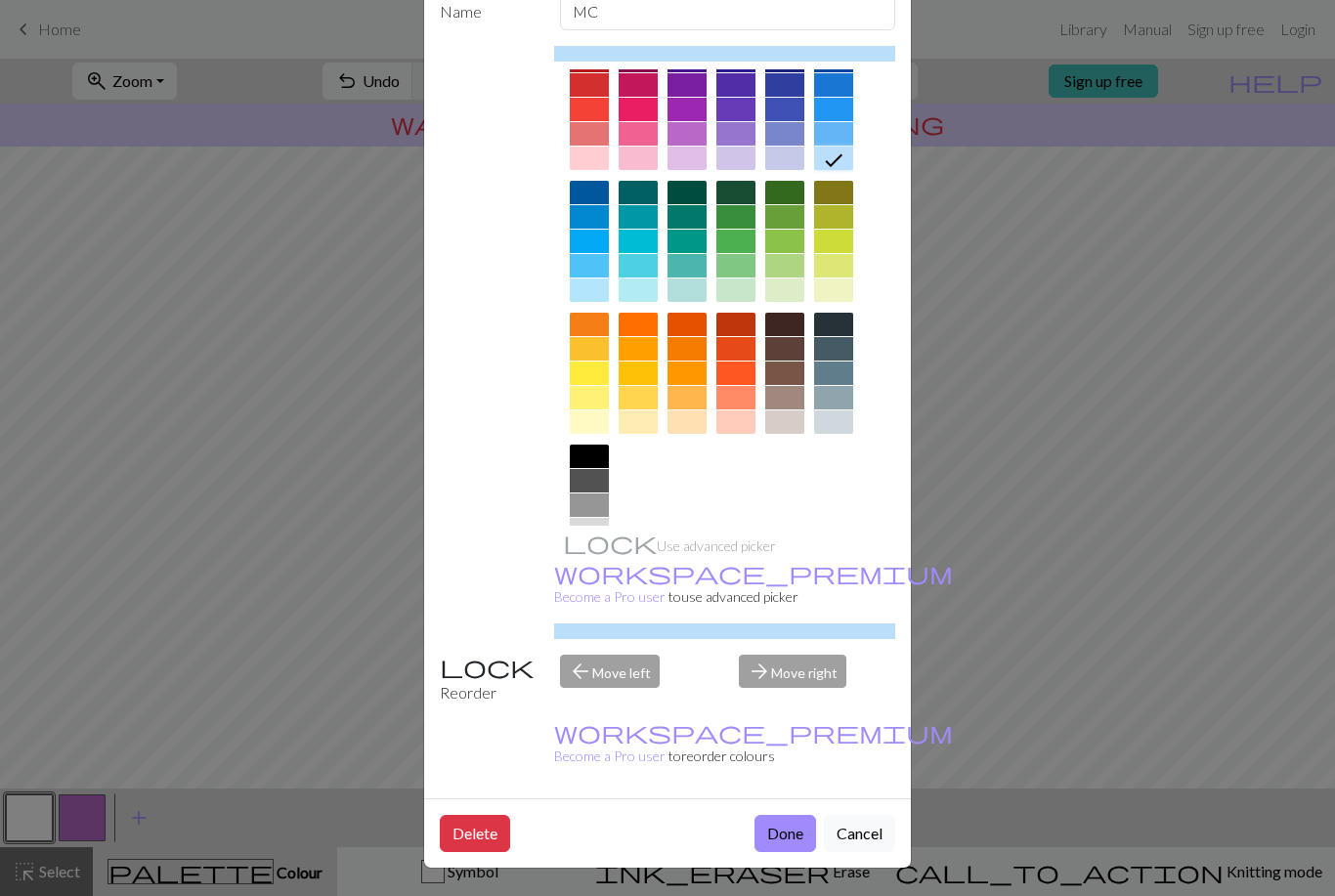
scroll to position [112, 0]
click at [796, 831] on button "Done" at bounding box center [785, 834] width 62 height 37
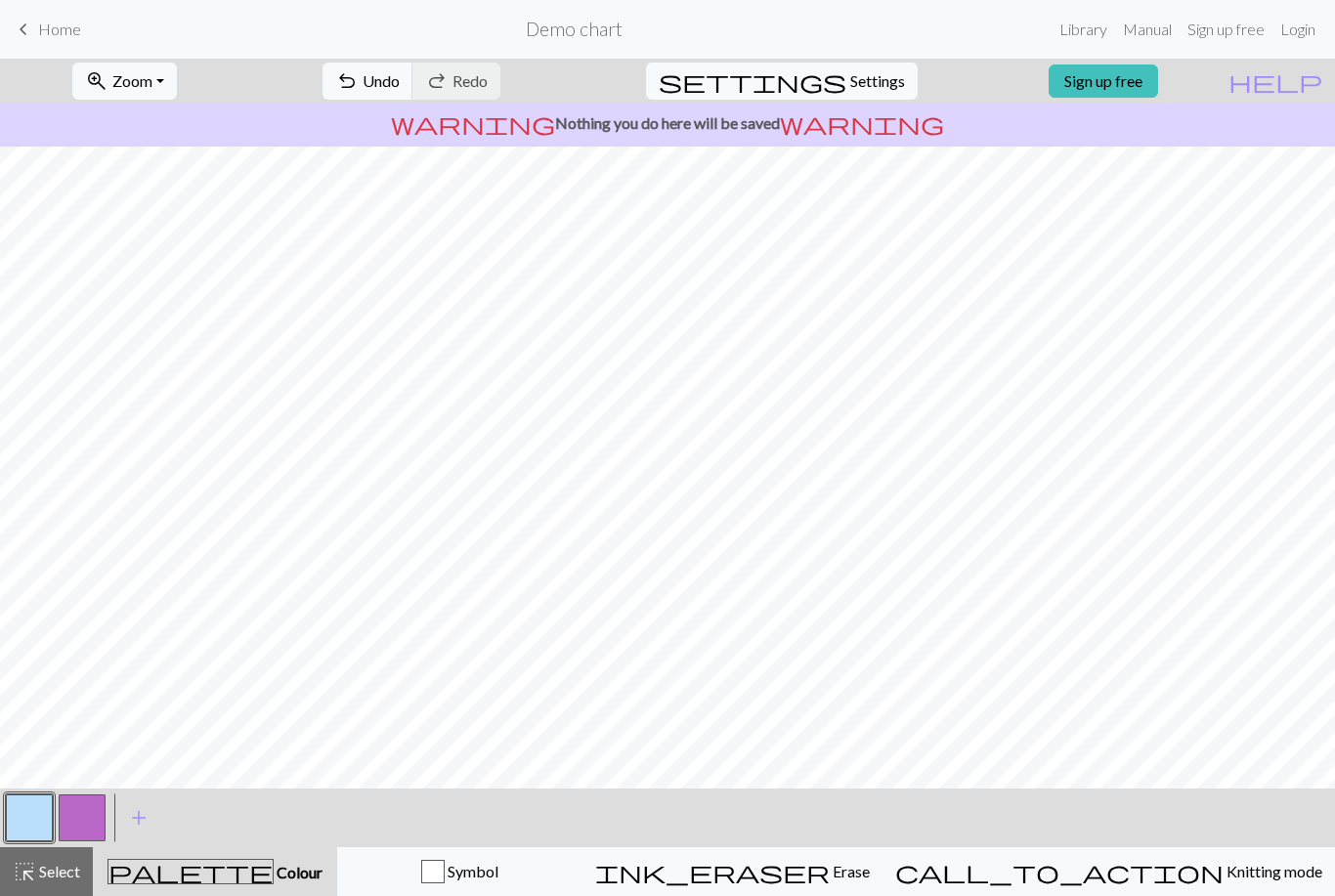
click at [76, 826] on button "button" at bounding box center [82, 817] width 47 height 47
click at [56, 813] on div at bounding box center [82, 817] width 53 height 53
click at [76, 815] on button "button" at bounding box center [82, 817] width 47 height 47
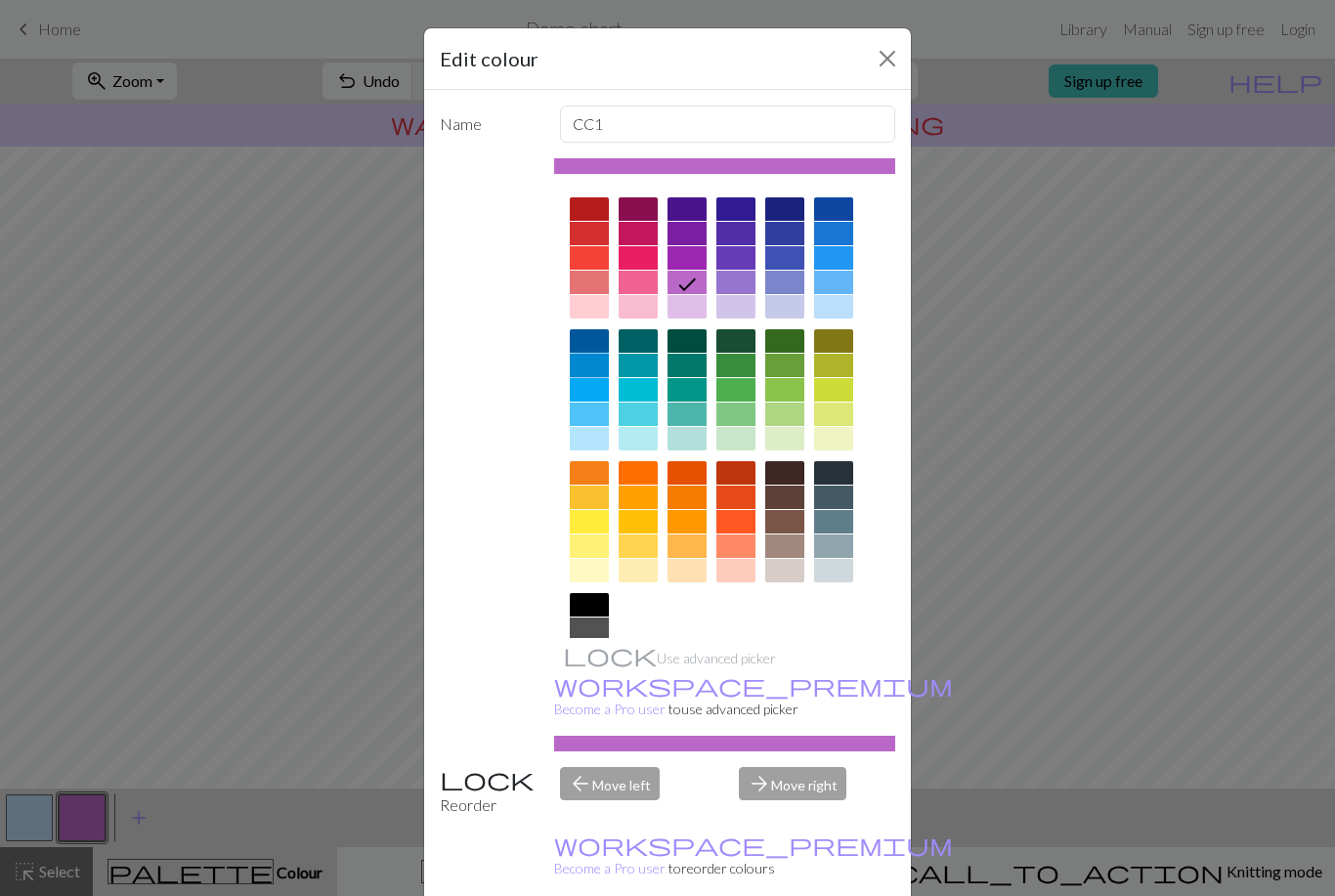
click at [587, 364] on div at bounding box center [589, 366] width 39 height 24
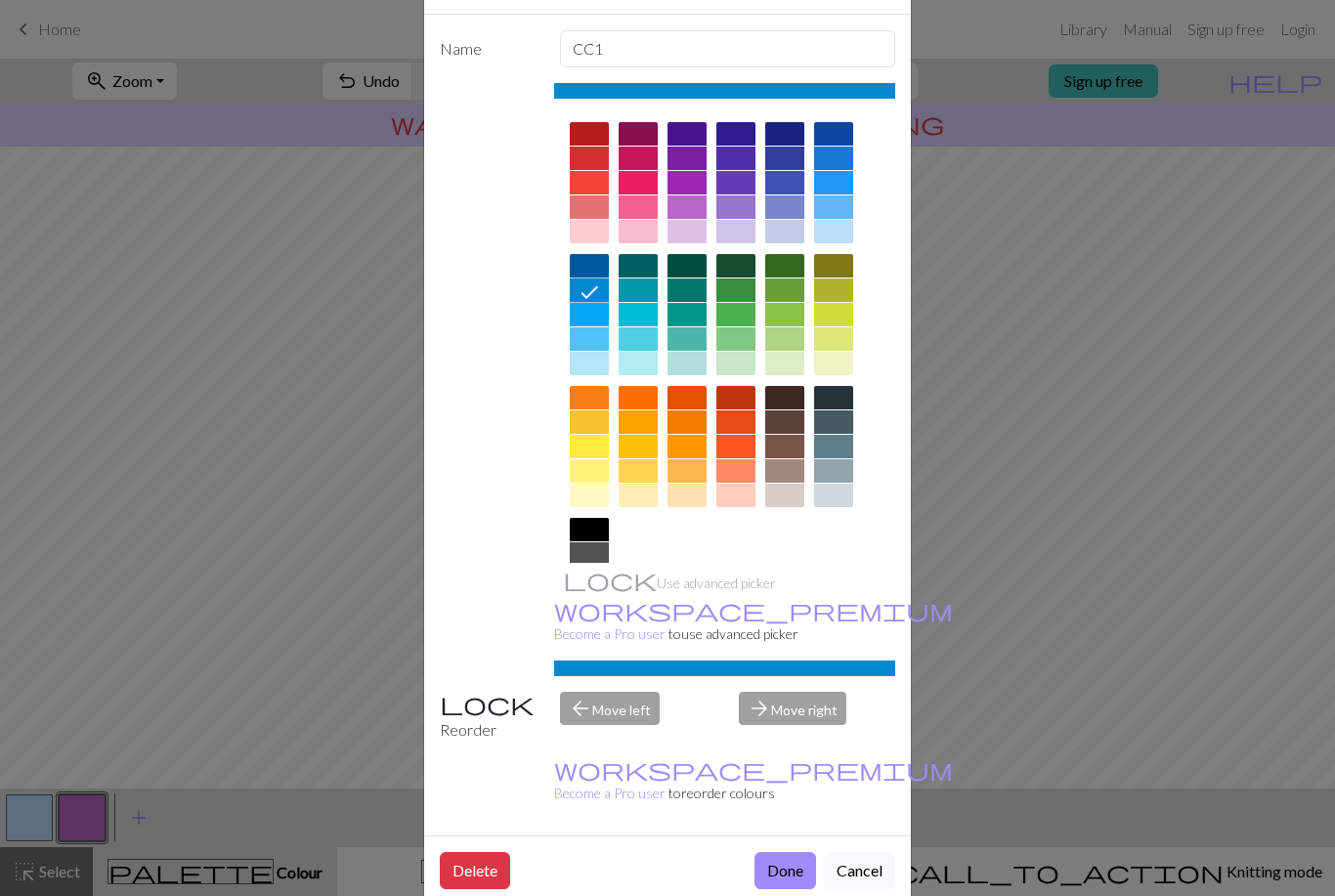
scroll to position [93, 0]
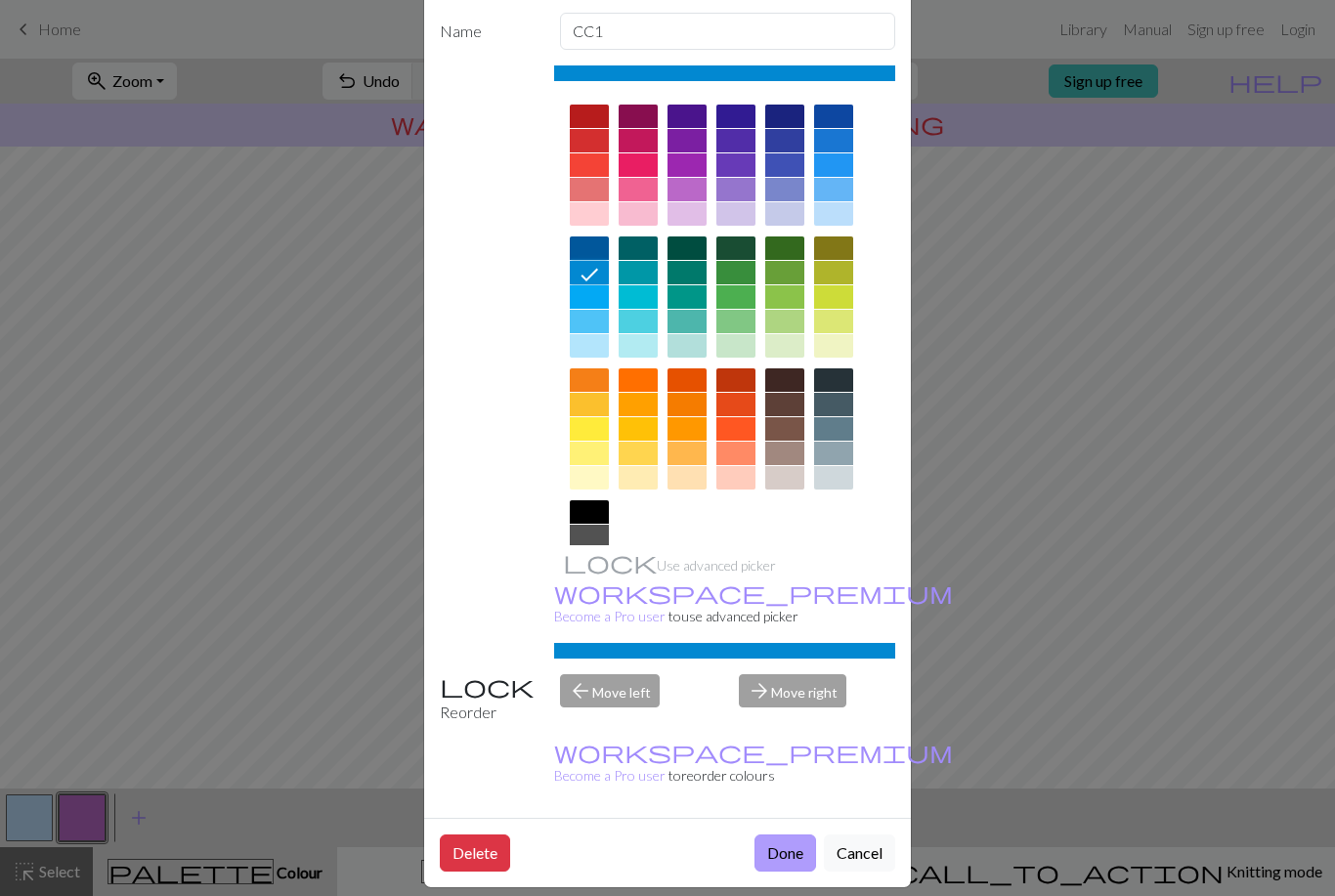
click at [784, 857] on button "Done" at bounding box center [785, 852] width 62 height 37
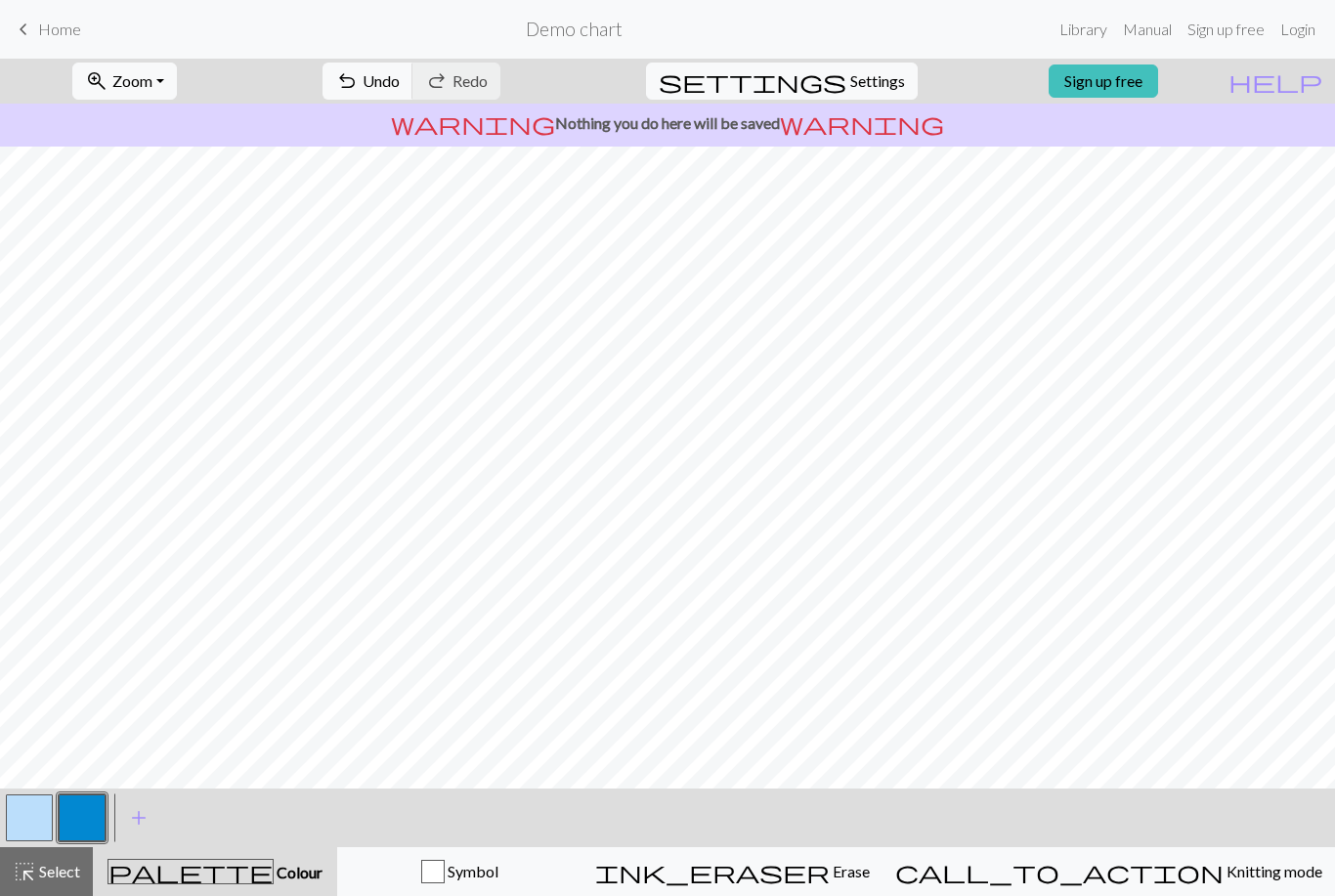
click at [23, 827] on button "button" at bounding box center [29, 817] width 47 height 47
click at [90, 821] on button "button" at bounding box center [82, 817] width 47 height 47
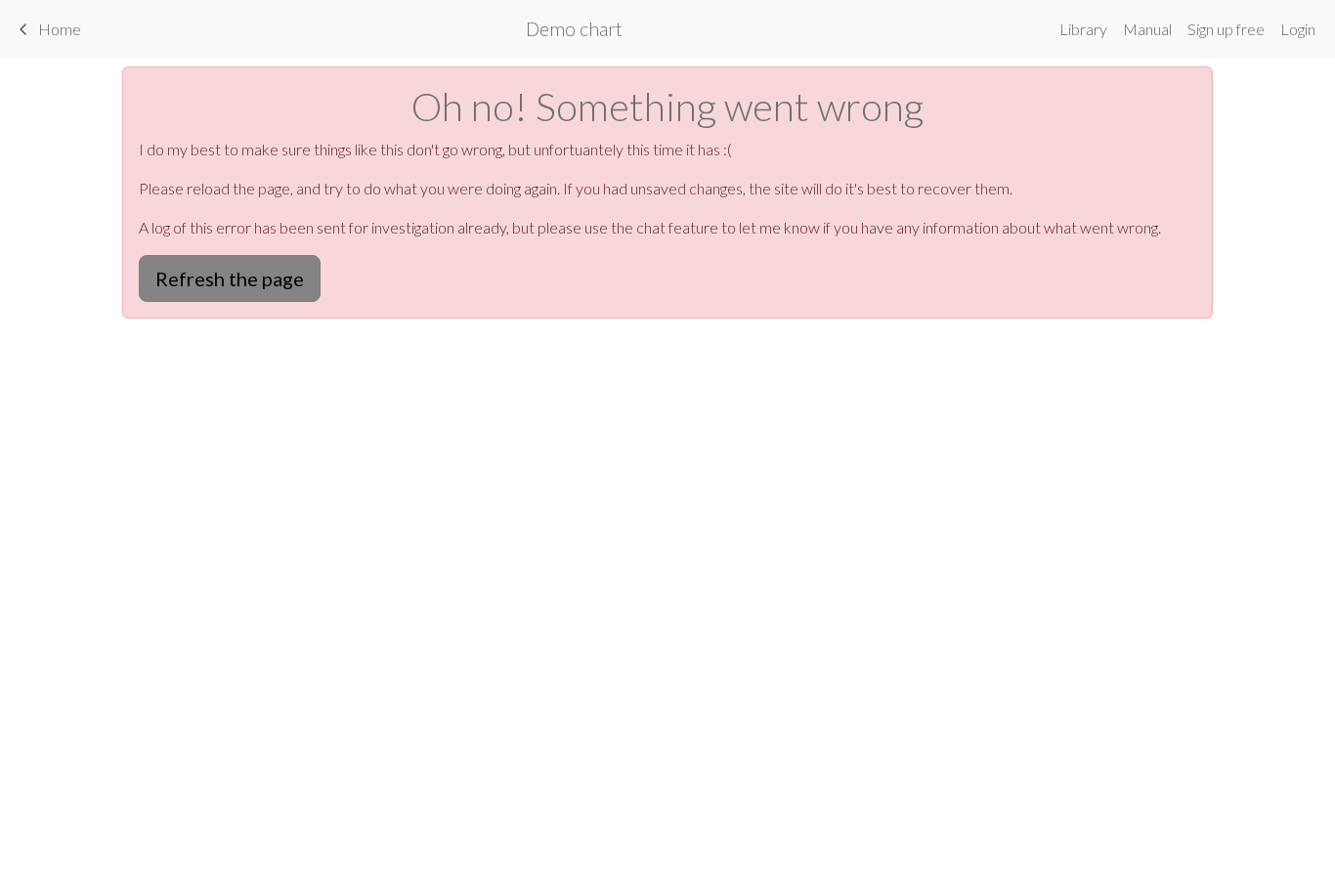
click at [263, 272] on button "Refresh the page" at bounding box center [229, 278] width 182 height 47
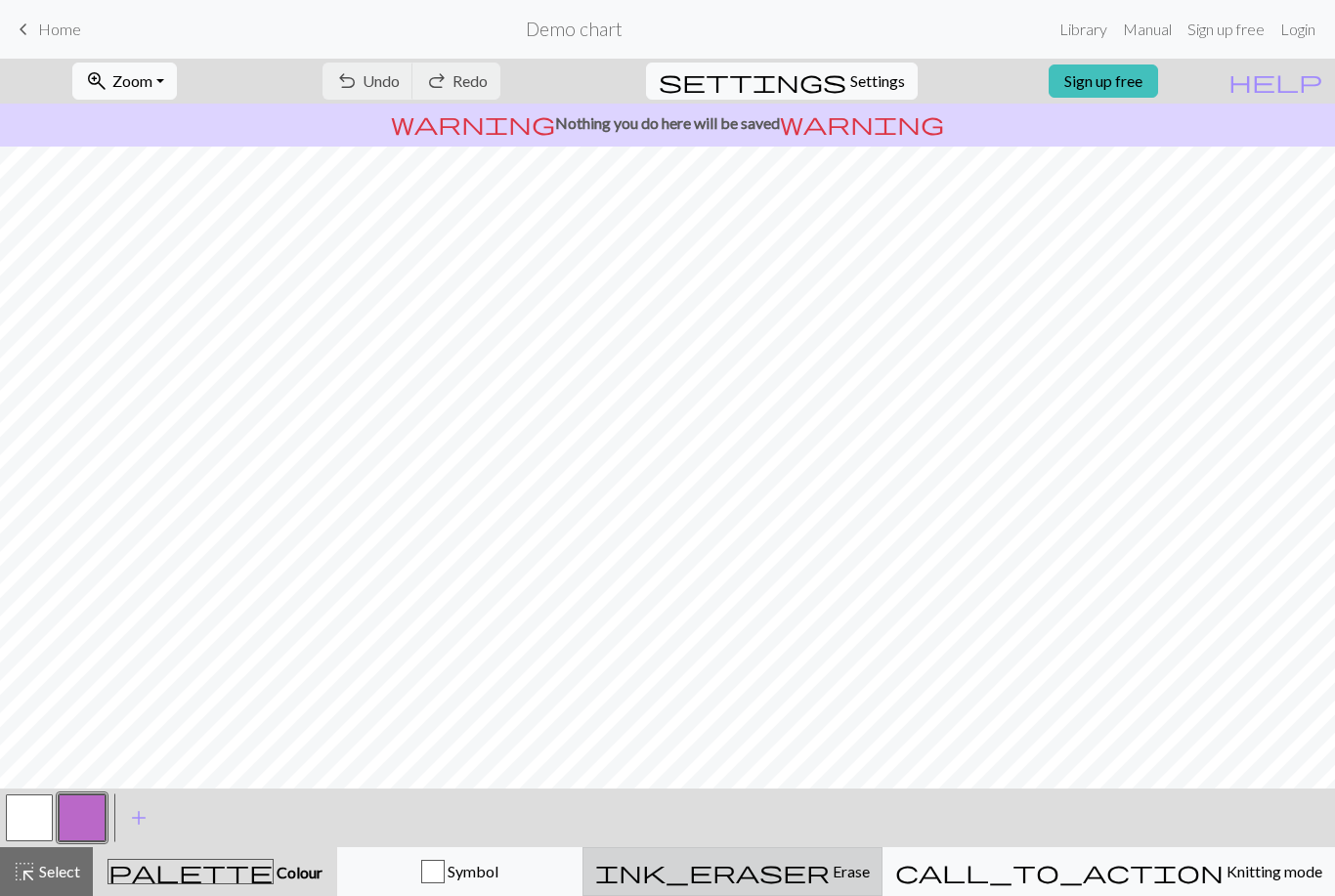
click at [870, 874] on span "Erase" at bounding box center [849, 871] width 40 height 19
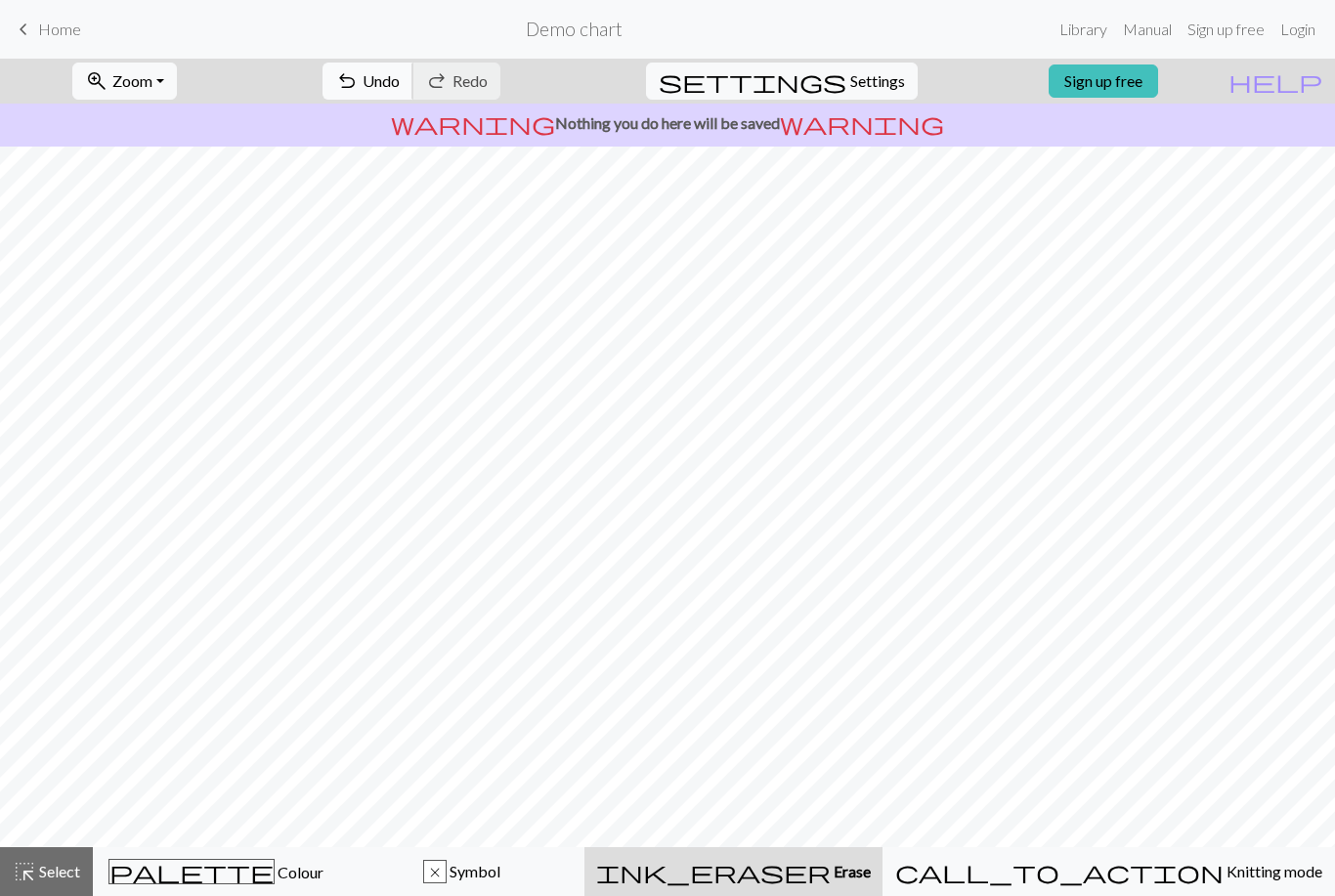
click at [400, 88] on span "Undo" at bounding box center [380, 80] width 37 height 19
click at [279, 874] on span "Colour" at bounding box center [298, 872] width 49 height 19
